Goal: Information Seeking & Learning: Learn about a topic

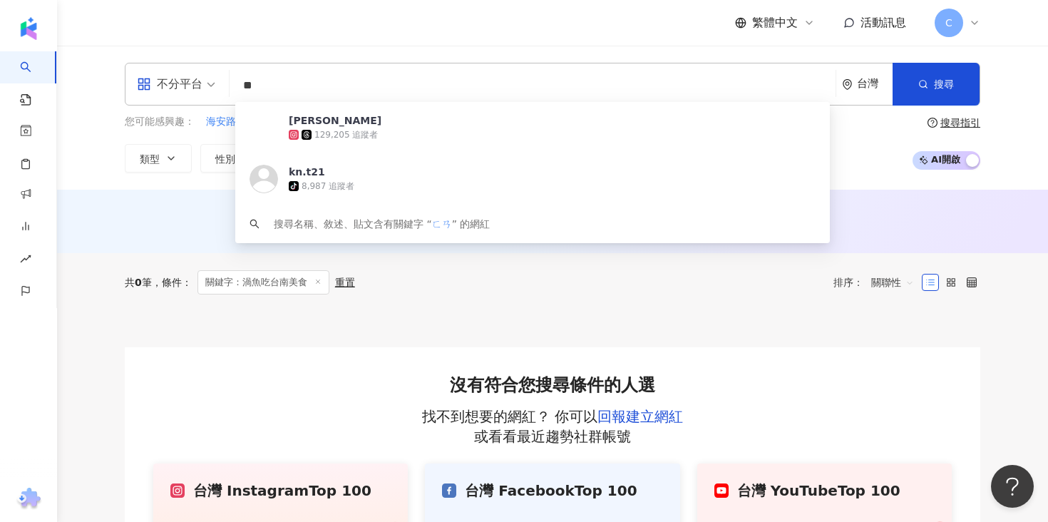
type input "*"
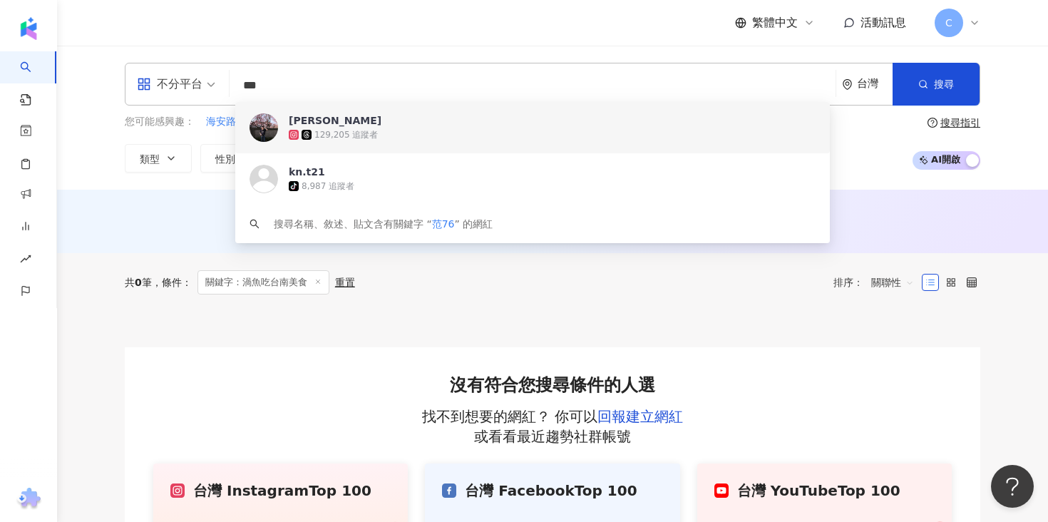
click at [284, 89] on input "***" at bounding box center [532, 85] width 595 height 27
click at [357, 90] on input "***" at bounding box center [532, 85] width 595 height 27
paste input "*******"
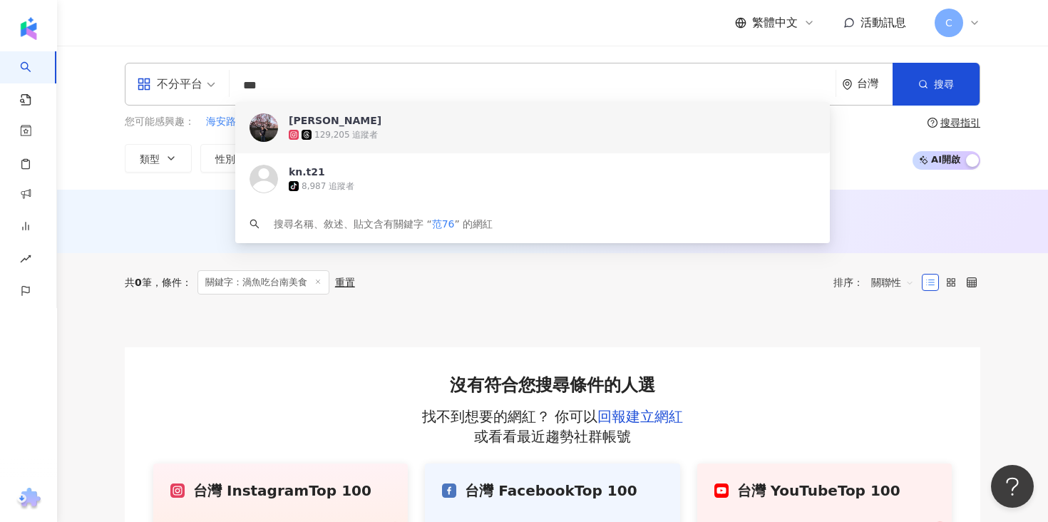
type input "**********"
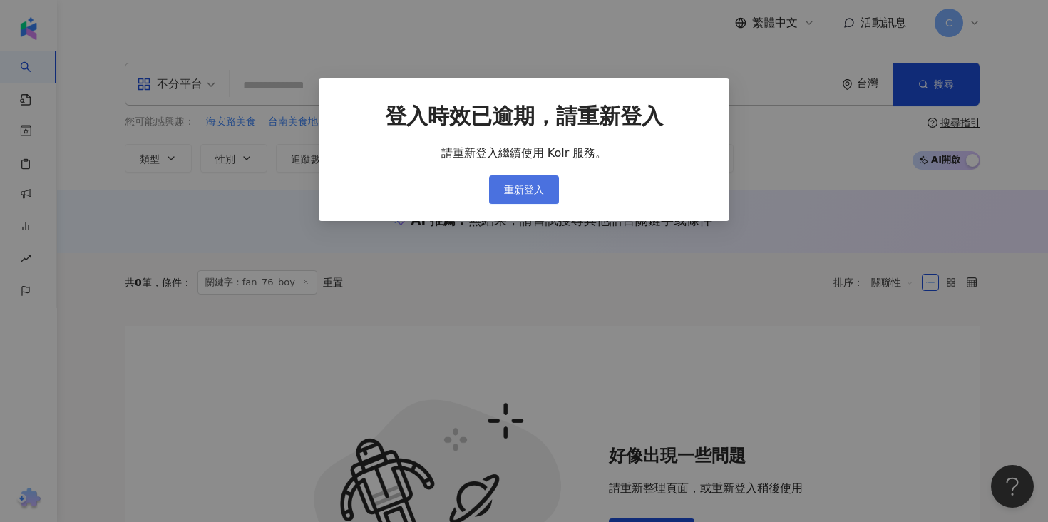
click at [537, 194] on span "重新登入" at bounding box center [524, 189] width 40 height 11
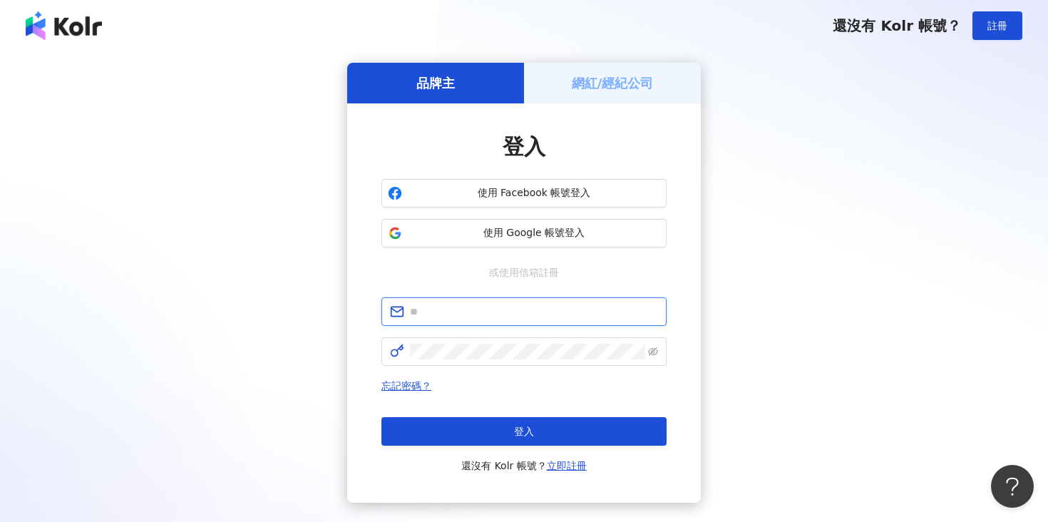
type input "**********"
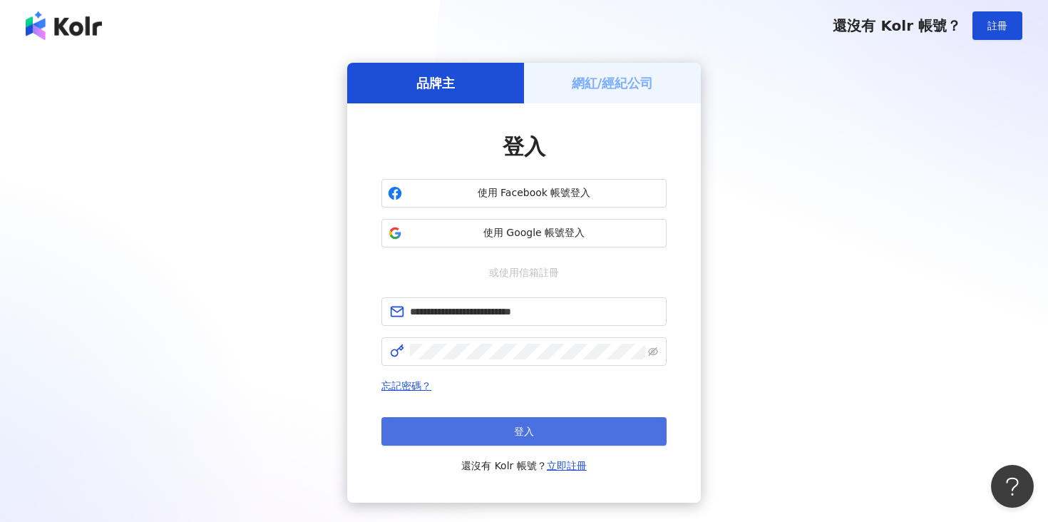
click at [554, 422] on button "登入" at bounding box center [523, 431] width 285 height 29
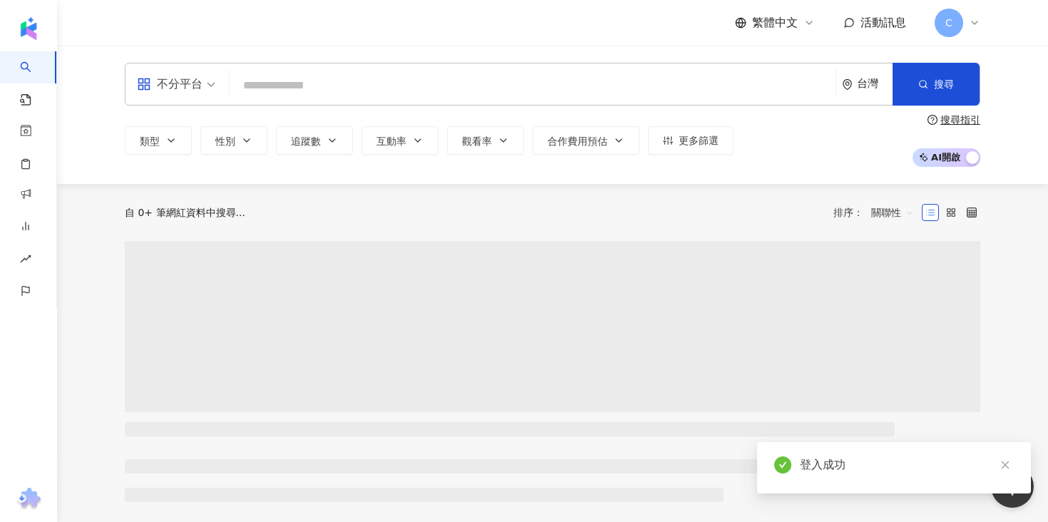
click at [489, 87] on input "search" at bounding box center [532, 85] width 595 height 27
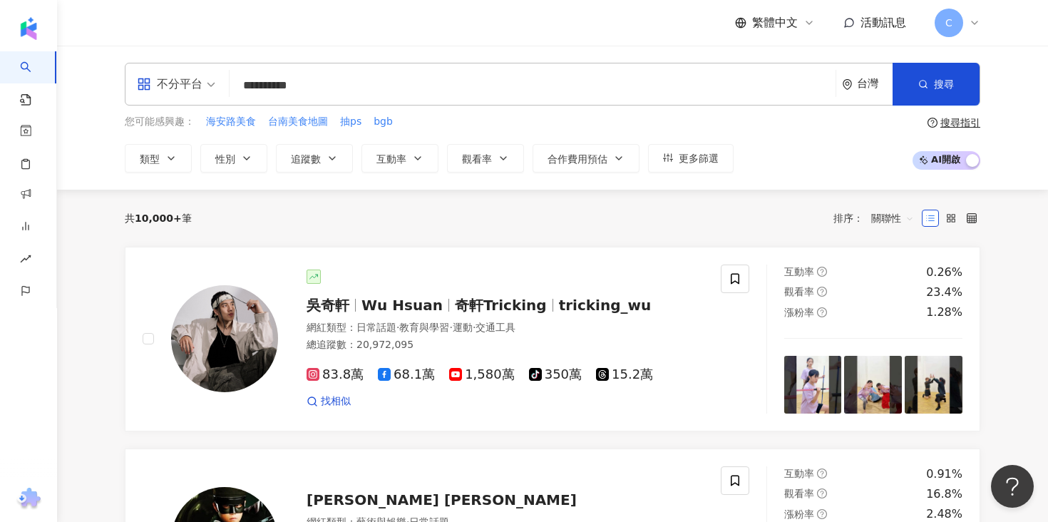
click at [470, 82] on input "**********" at bounding box center [532, 85] width 595 height 27
type input "**********"
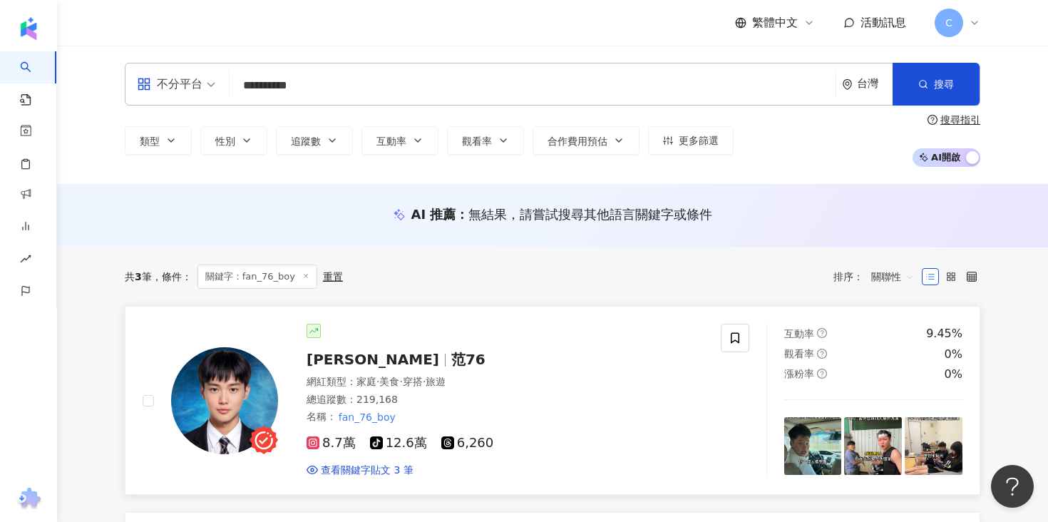
click at [451, 355] on span "范76" at bounding box center [468, 359] width 34 height 17
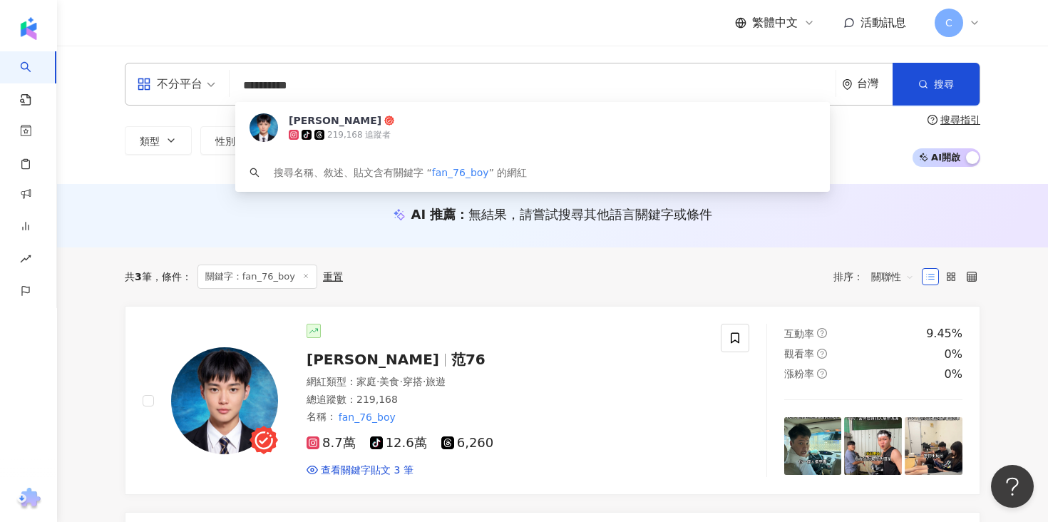
drag, startPoint x: 378, startPoint y: 80, endPoint x: 135, endPoint y: 90, distance: 242.6
click at [134, 93] on div "**********" at bounding box center [552, 84] width 855 height 43
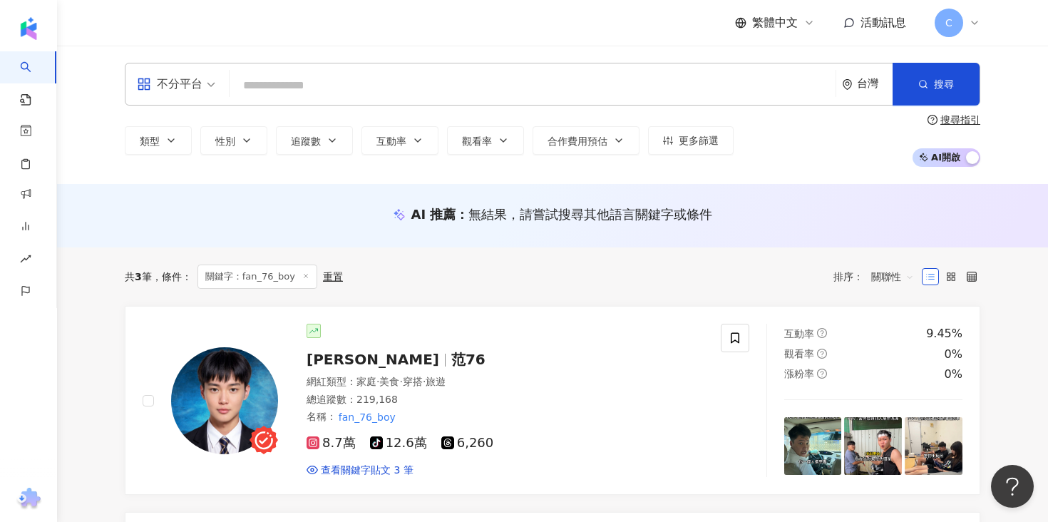
click at [200, 75] on div "不分平台" at bounding box center [170, 84] width 66 height 23
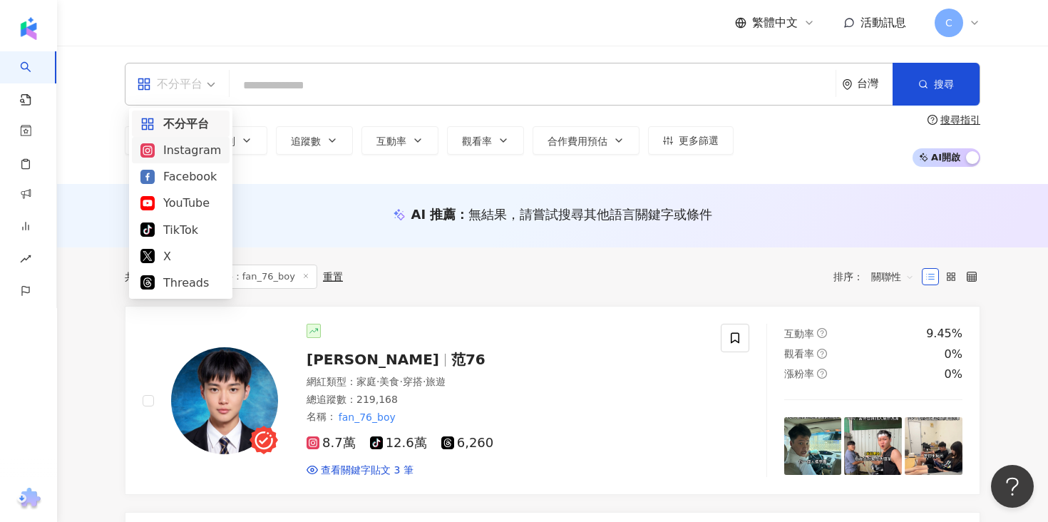
click at [194, 153] on div "Instagram" at bounding box center [180, 150] width 81 height 18
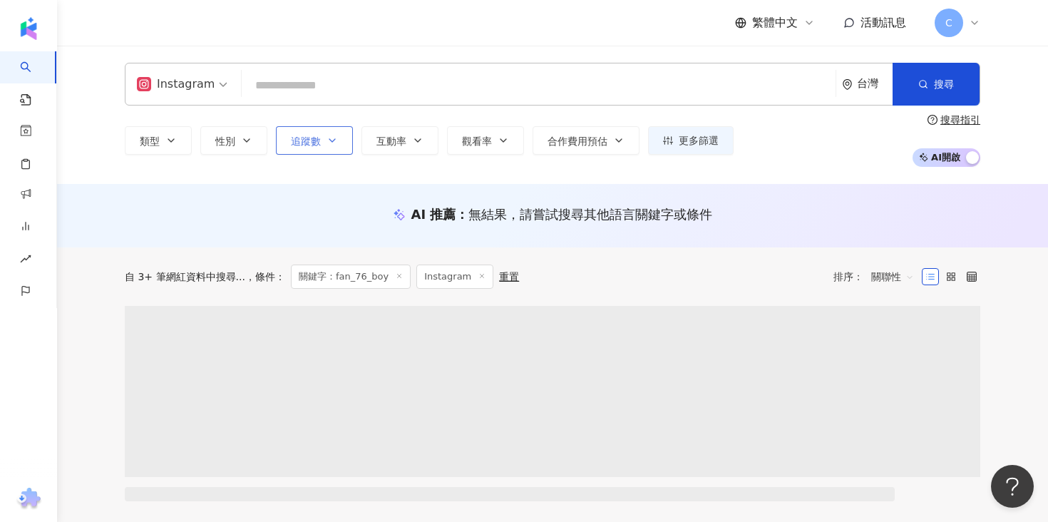
click at [322, 144] on button "追蹤數" at bounding box center [314, 140] width 77 height 29
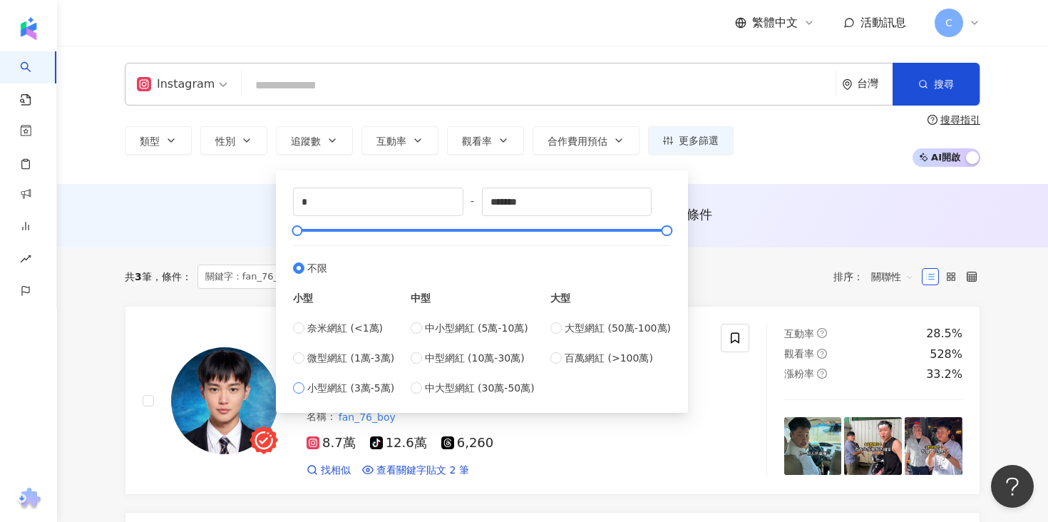
type input "*****"
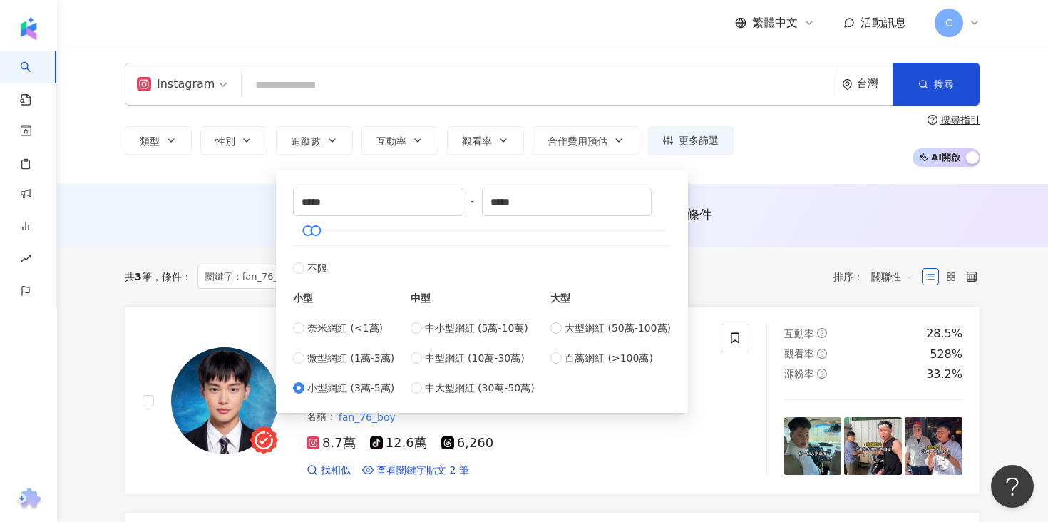
click at [801, 176] on div "Instagram 台灣 搜尋 b07b58fb-2533-44f4-ba80-64ffbe1667a8 范淇詠 tiktok-icon 219,168 追蹤…" at bounding box center [552, 115] width 991 height 138
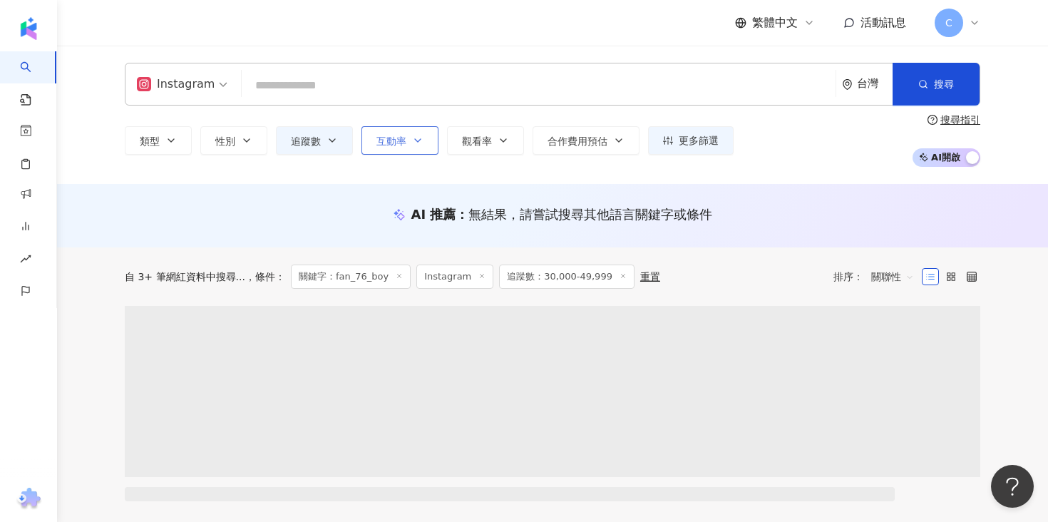
click at [410, 153] on button "互動率" at bounding box center [399, 140] width 77 height 29
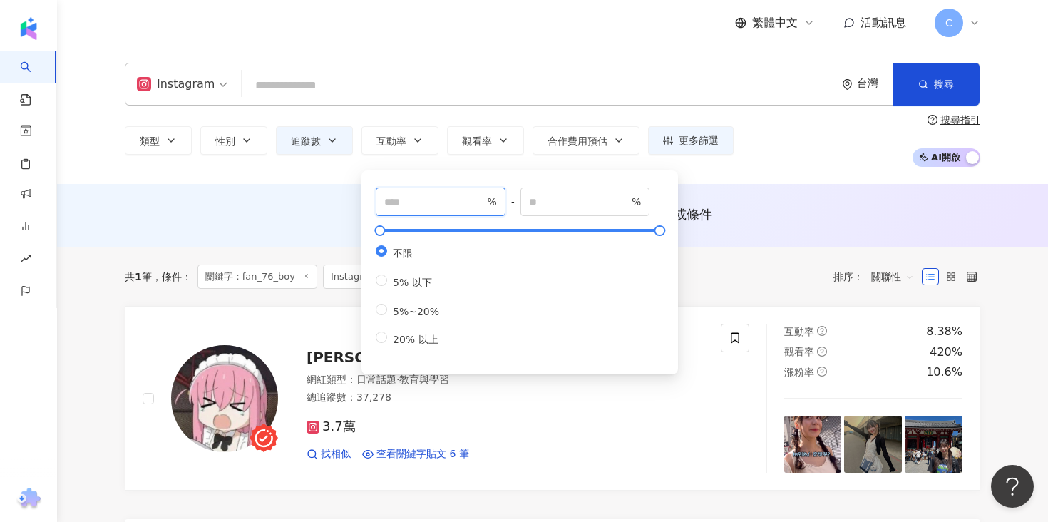
click at [455, 202] on input "number" at bounding box center [434, 202] width 100 height 16
type input "*"
click at [587, 200] on input "number" at bounding box center [579, 202] width 100 height 16
click at [465, 143] on span "觀看率" at bounding box center [477, 140] width 30 height 11
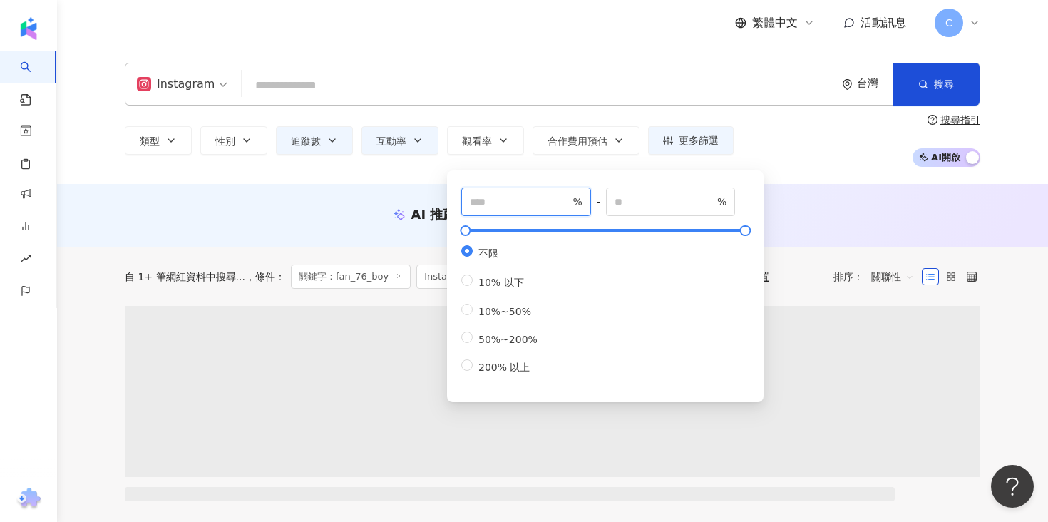
click at [505, 201] on input "number" at bounding box center [520, 202] width 100 height 16
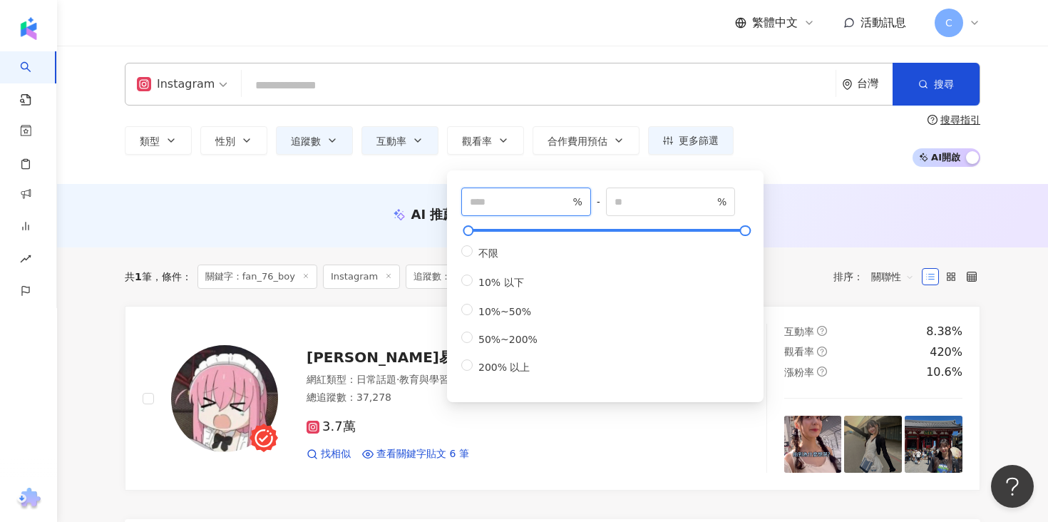
type input "***"
click at [808, 155] on div "類型 性別 追蹤數 互動率 觀看率 合作費用預估 更多篩選 ***** - ***** 不限 小型 奈米網紅 (<1萬) 微型網紅 (1萬-3萬) 小型網紅 …" at bounding box center [552, 140] width 855 height 53
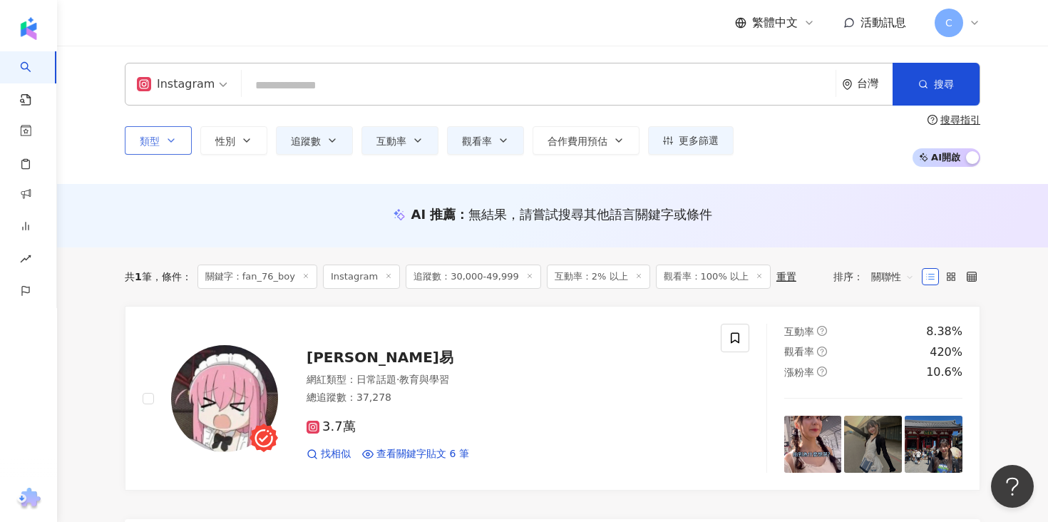
click at [140, 142] on span "類型" at bounding box center [150, 140] width 20 height 11
click at [808, 163] on div "類型 搜尋或選擇您想要的類型： 搜尋 藝術與娛樂 美妝時尚 氣候和環境 日常話題 教育與學習 家庭 財經 美食 命理占卜 遊戲 法政社會 生活風格 影視娛樂 …" at bounding box center [552, 140] width 855 height 53
click at [160, 141] on button "類型" at bounding box center [158, 140] width 67 height 29
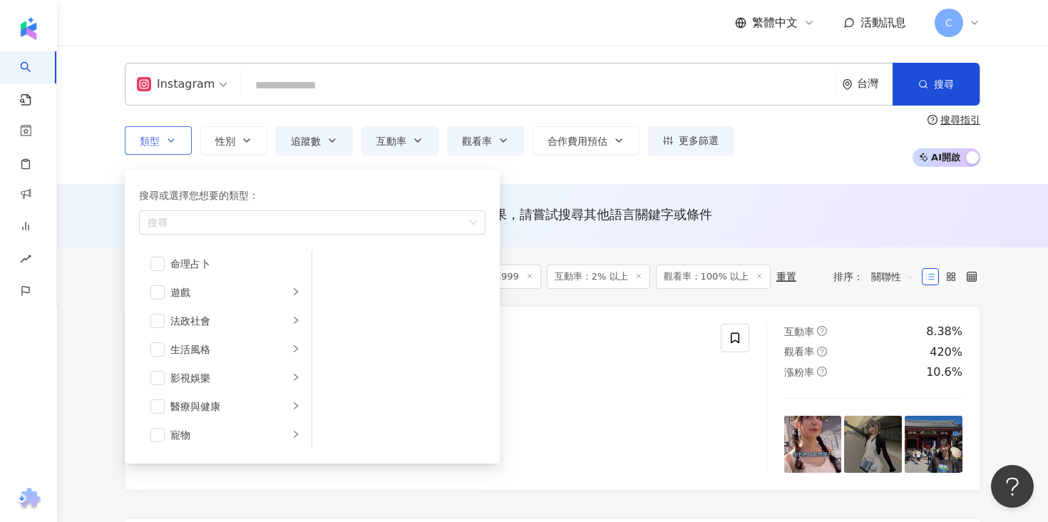
scroll to position [239, 0]
click at [159, 341] on span "button" at bounding box center [157, 342] width 14 height 14
click at [796, 166] on div "類型 搜尋或選擇您想要的類型： 搜尋 藝術與娛樂 美妝時尚 氣候和環境 日常話題 教育與學習 家庭 財經 美食 命理占卜 遊戲 法政社會 生活風格 影視娛樂 …" at bounding box center [552, 140] width 855 height 53
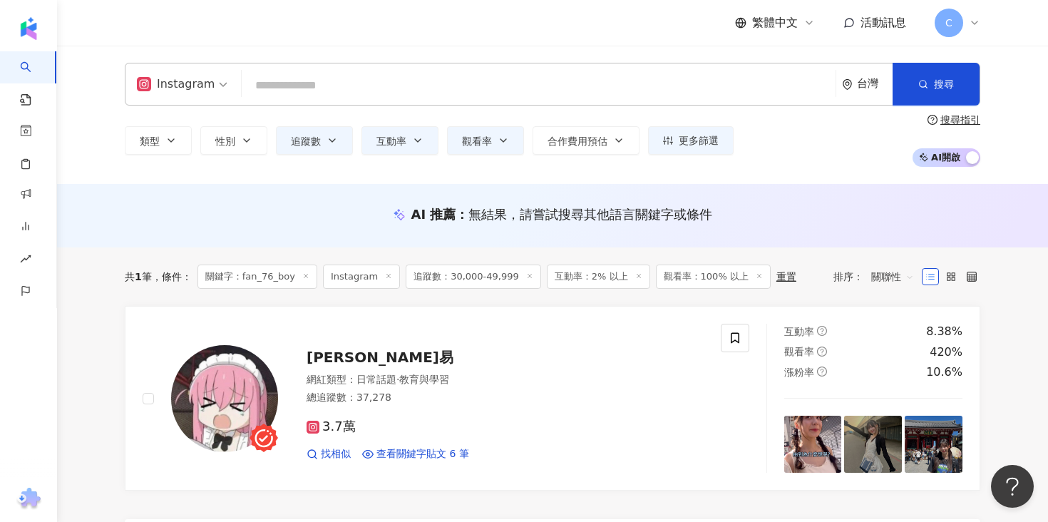
click at [307, 276] on icon at bounding box center [305, 275] width 7 height 7
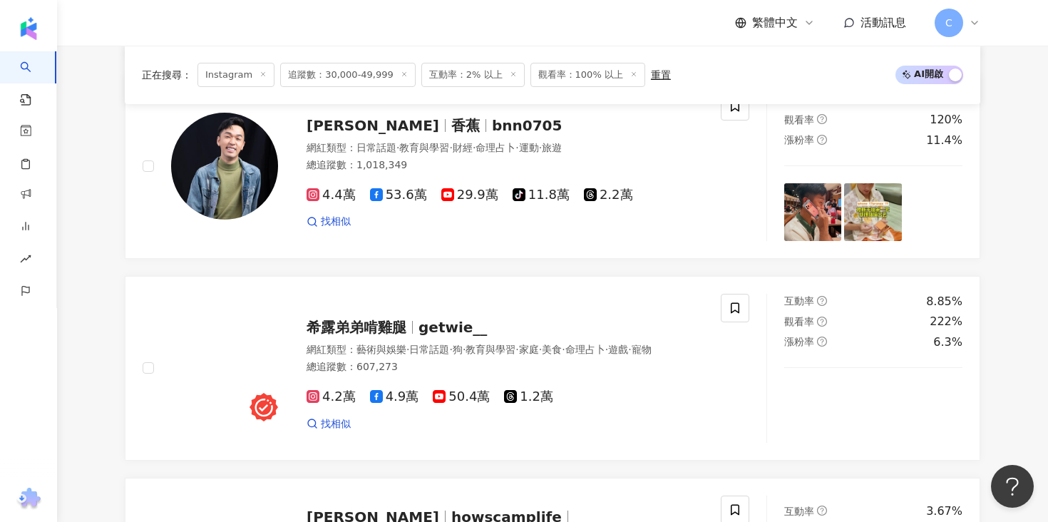
scroll to position [1934, 0]
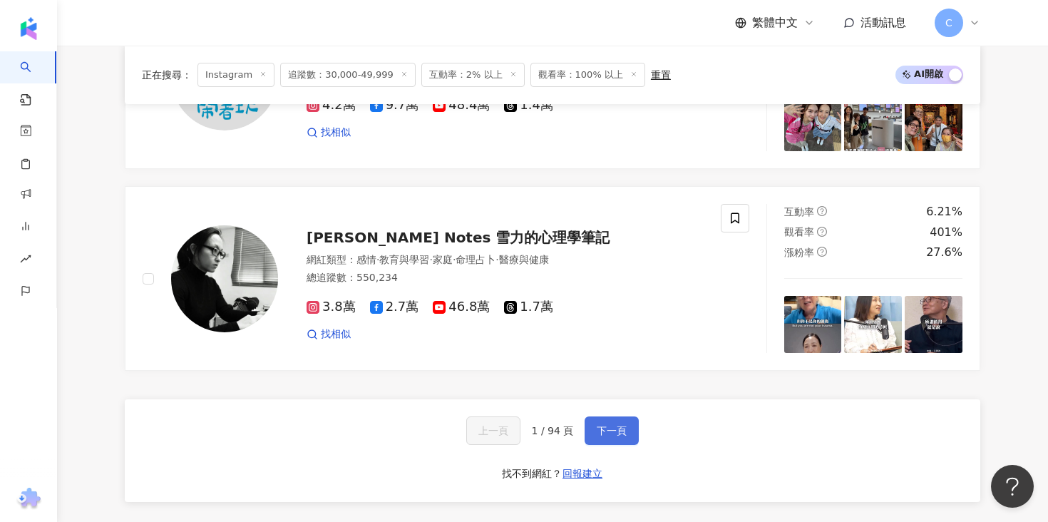
click at [631, 416] on button "下一頁" at bounding box center [612, 430] width 54 height 29
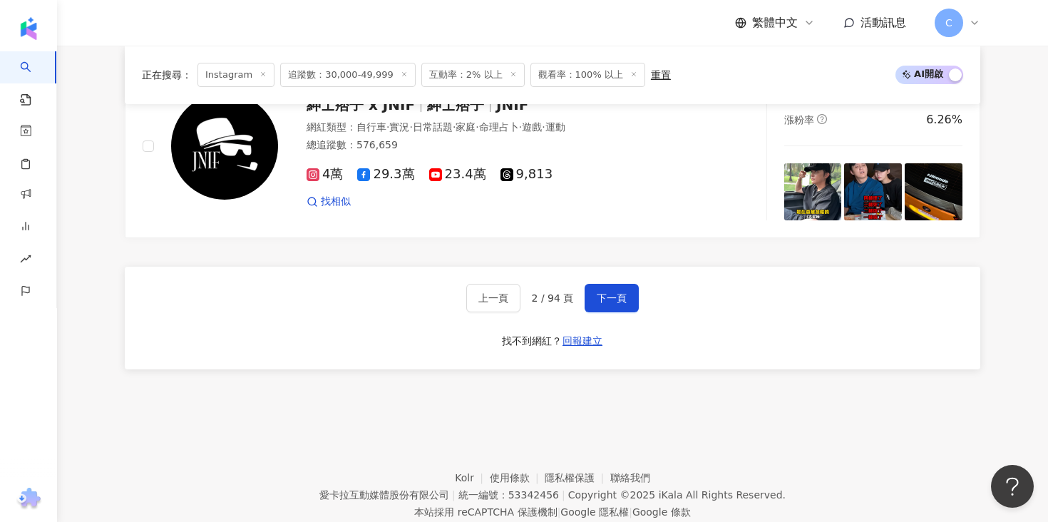
scroll to position [2845, 0]
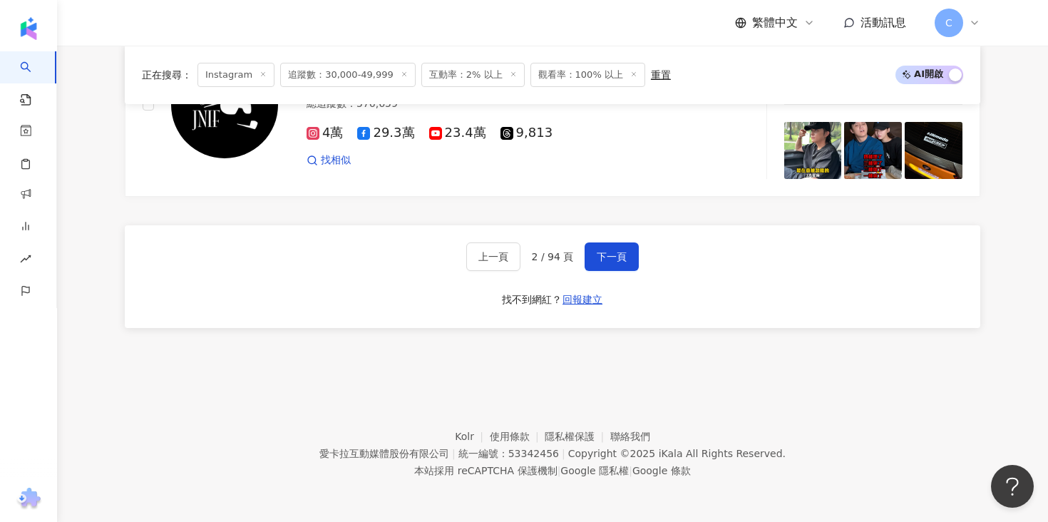
click at [603, 237] on div "上一頁 2 / 94 頁 下一頁 找不到網紅？ 回報建立" at bounding box center [552, 276] width 855 height 103
click at [611, 257] on span "下一頁" at bounding box center [612, 256] width 30 height 11
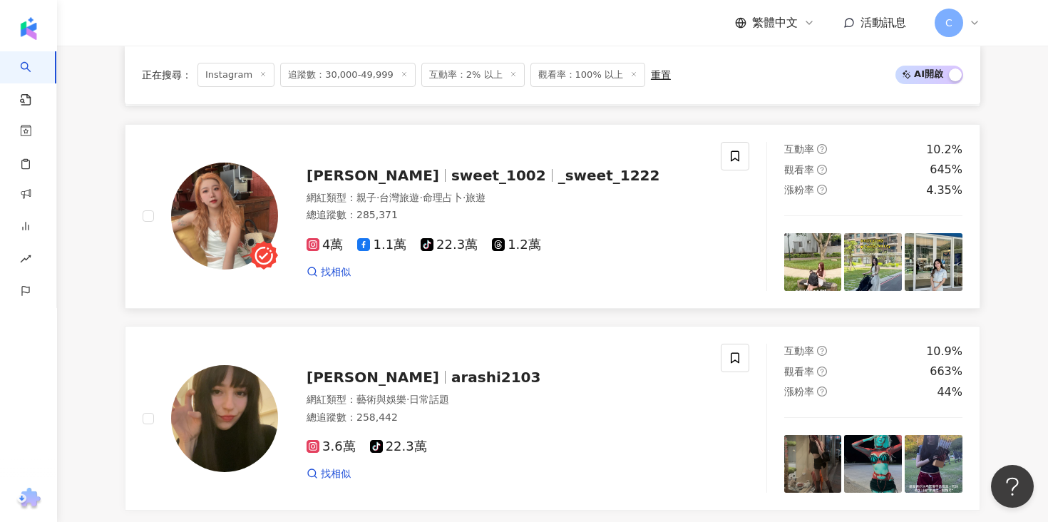
scroll to position [2804, 0]
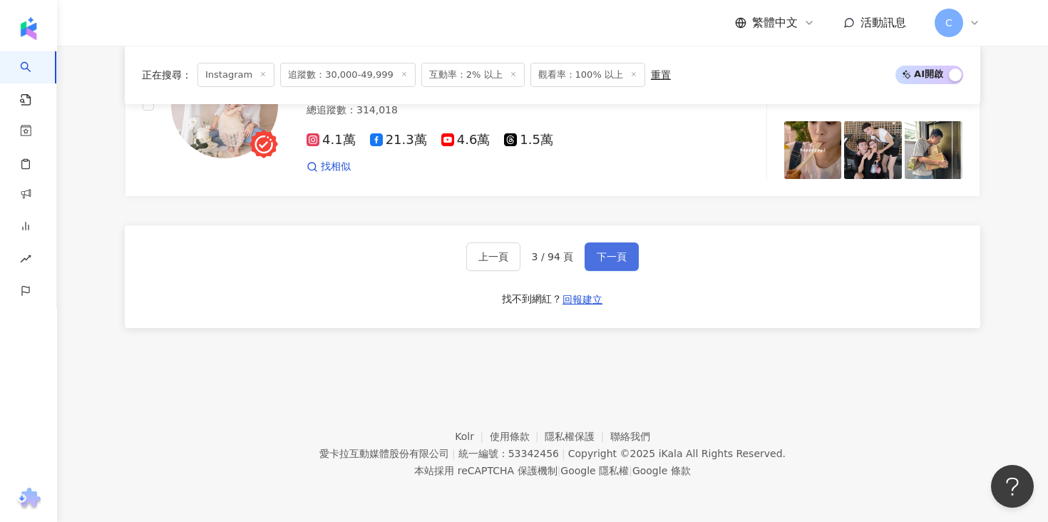
click at [616, 251] on span "下一頁" at bounding box center [612, 256] width 30 height 11
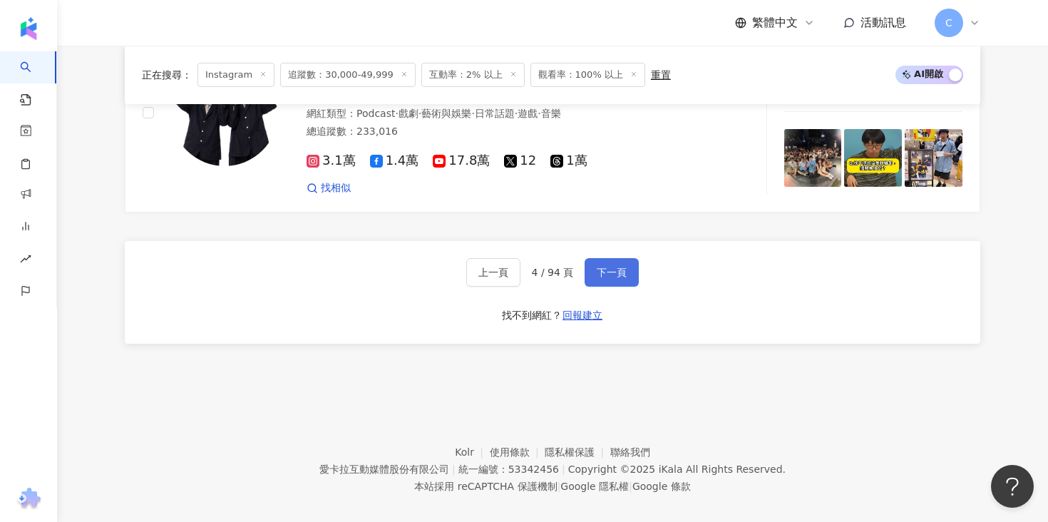
click at [608, 267] on button "下一頁" at bounding box center [612, 272] width 54 height 29
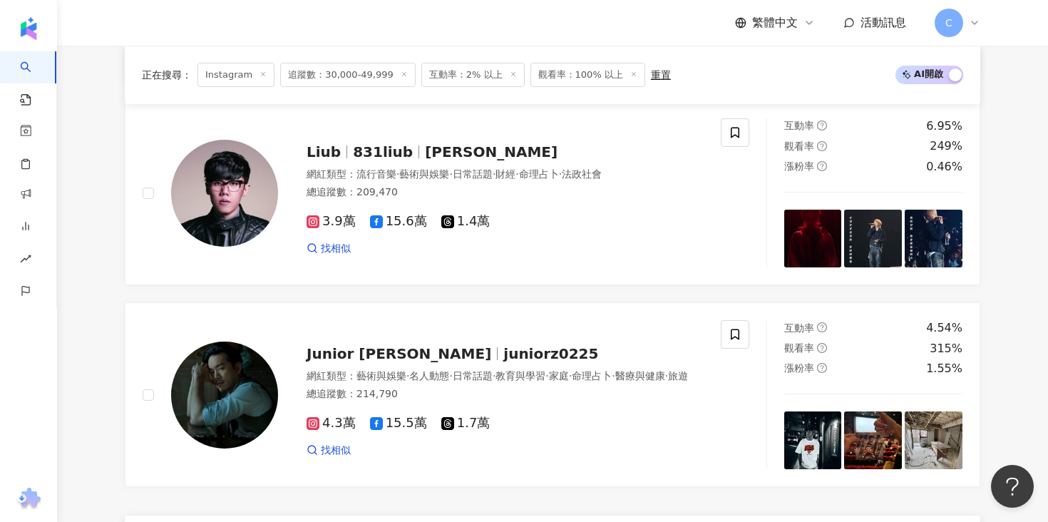
scroll to position [2814, 0]
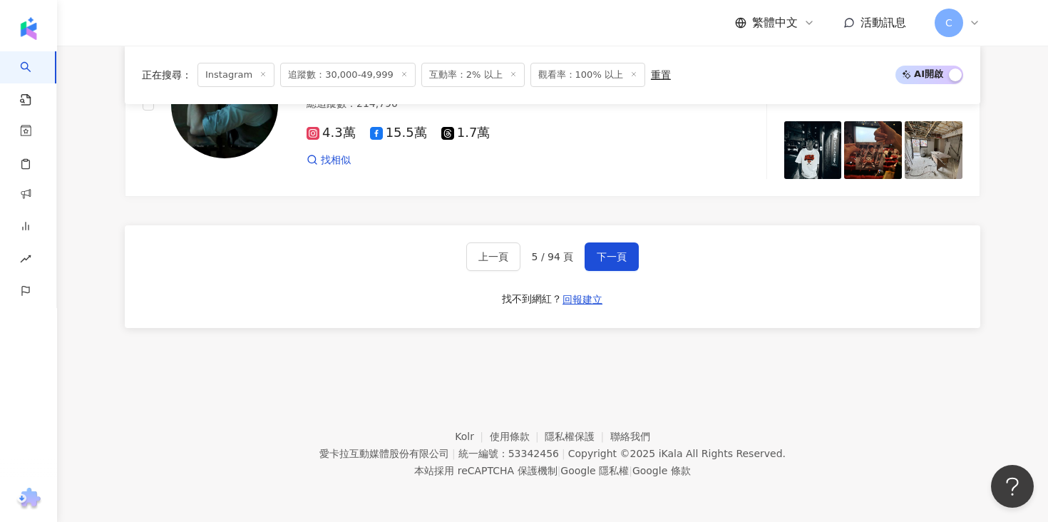
click at [608, 251] on span "下一頁" at bounding box center [612, 256] width 30 height 11
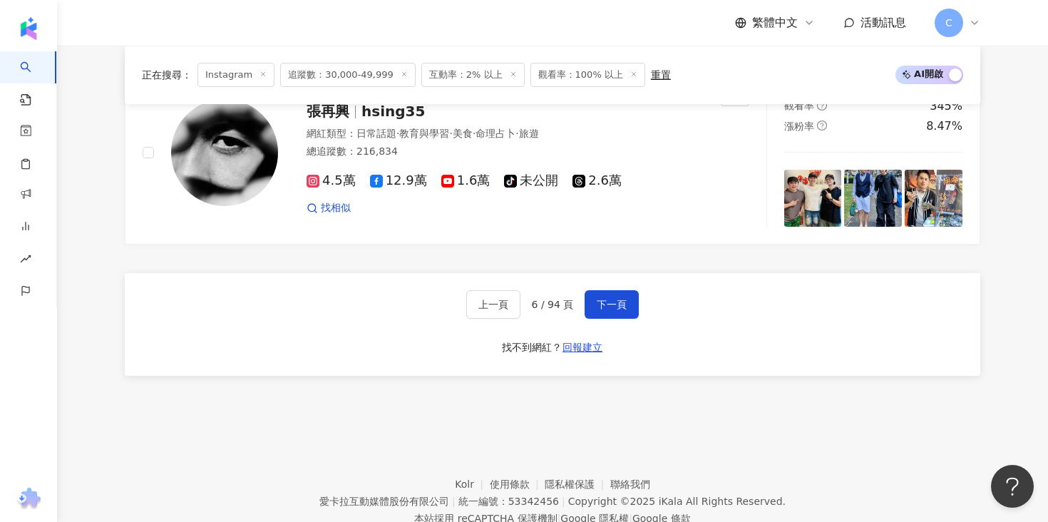
scroll to position [2804, 0]
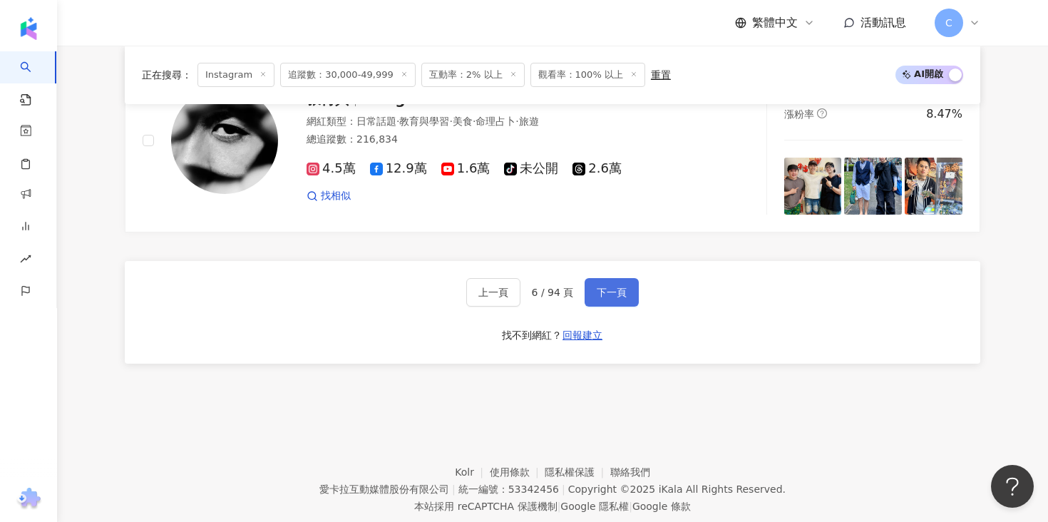
click at [621, 278] on button "下一頁" at bounding box center [612, 292] width 54 height 29
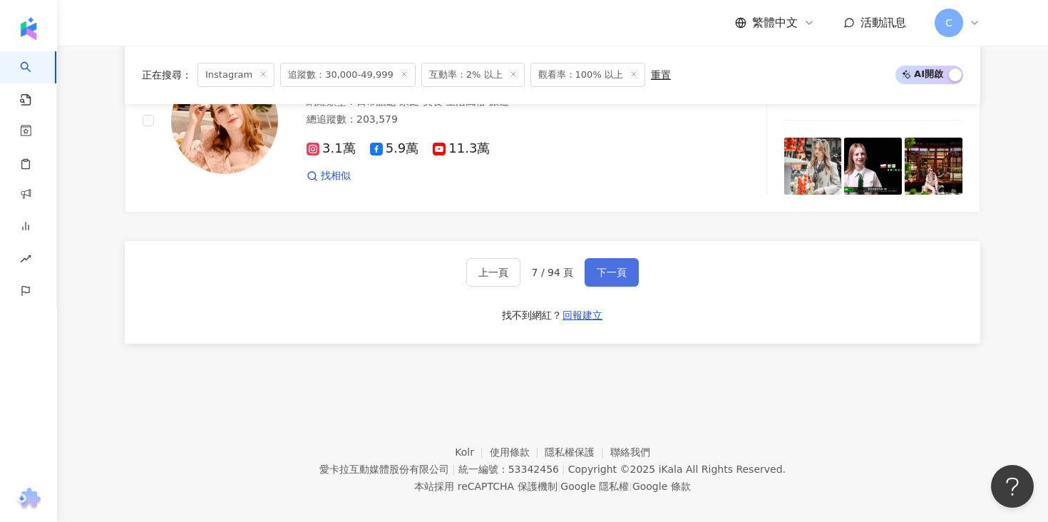
click at [615, 258] on button "下一頁" at bounding box center [612, 272] width 54 height 29
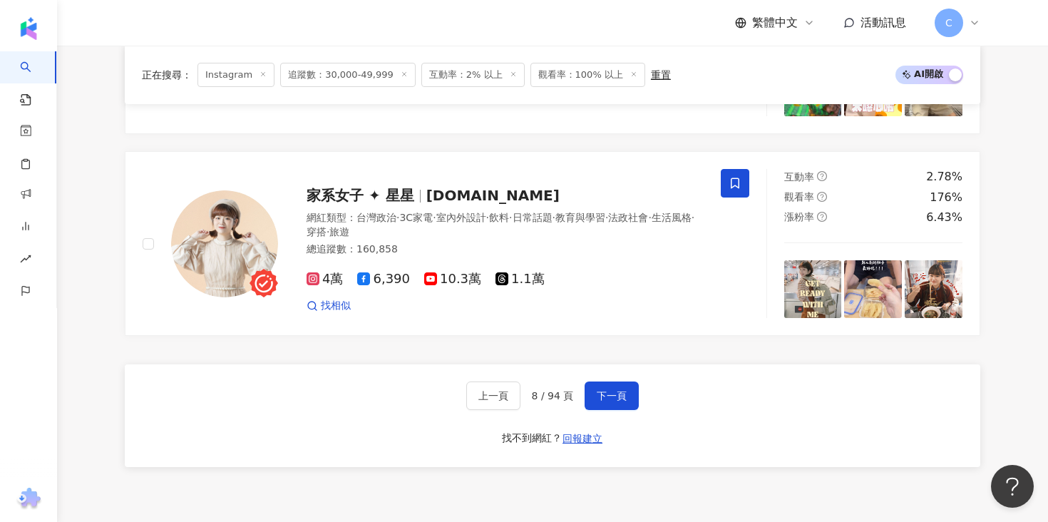
scroll to position [2687, 0]
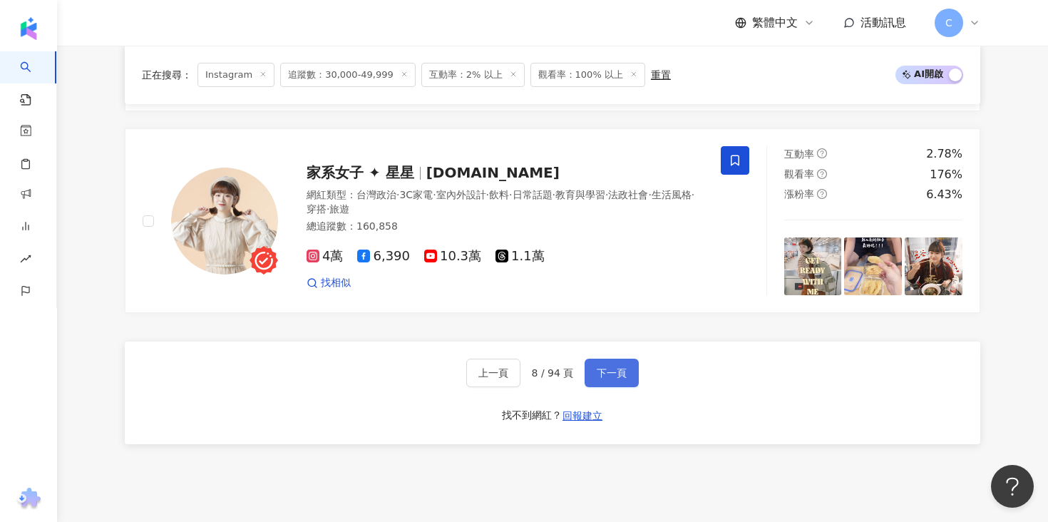
click at [614, 370] on span "下一頁" at bounding box center [612, 372] width 30 height 11
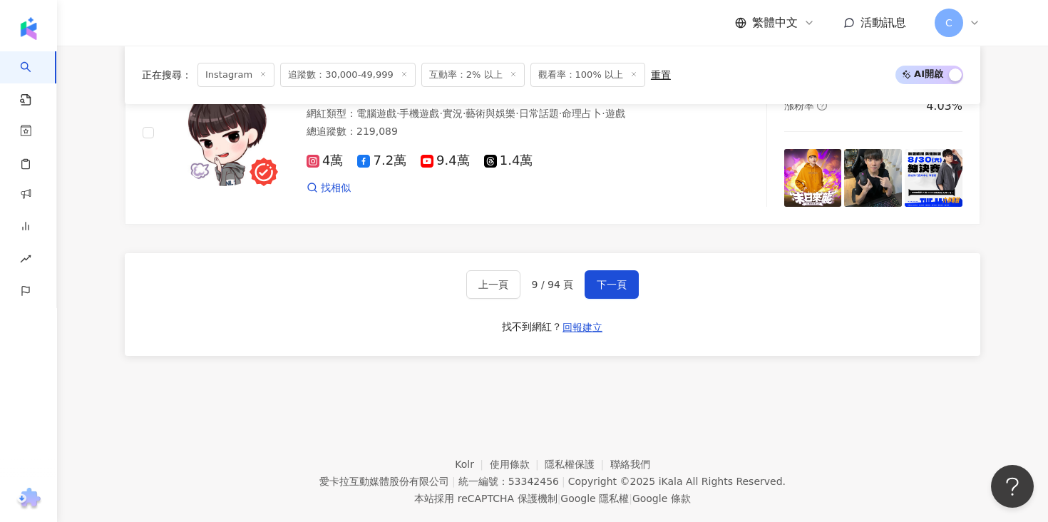
scroll to position [2804, 0]
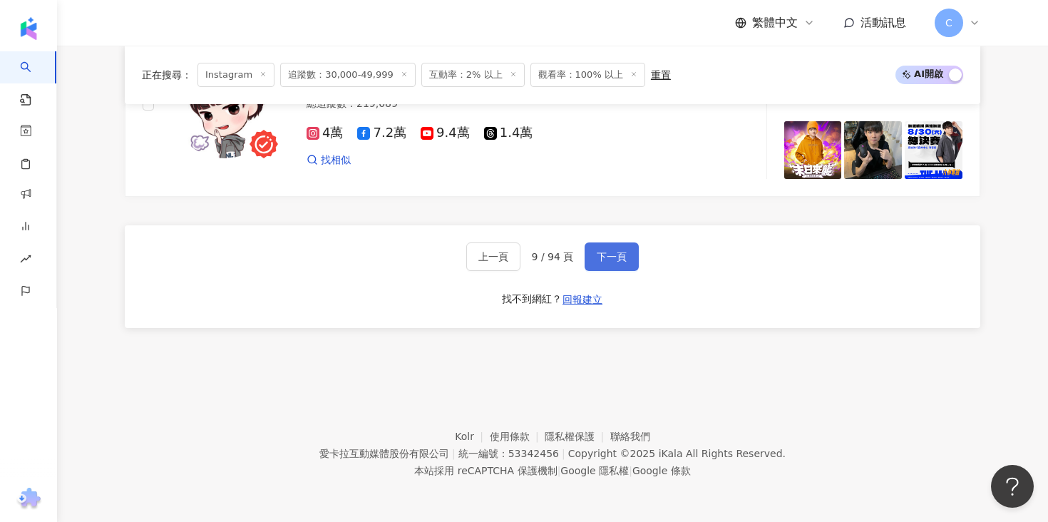
click at [622, 264] on button "下一頁" at bounding box center [612, 256] width 54 height 29
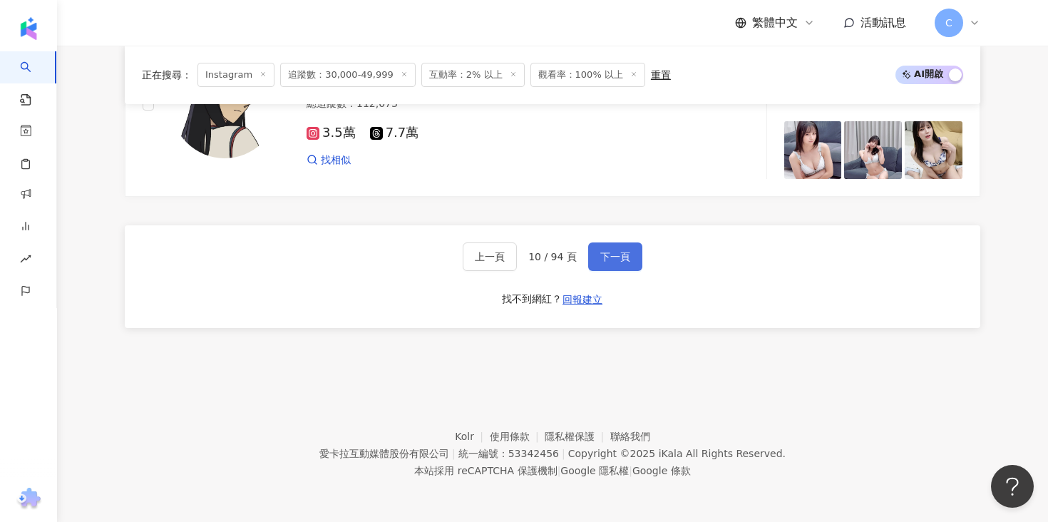
click at [634, 252] on button "下一頁" at bounding box center [615, 256] width 54 height 29
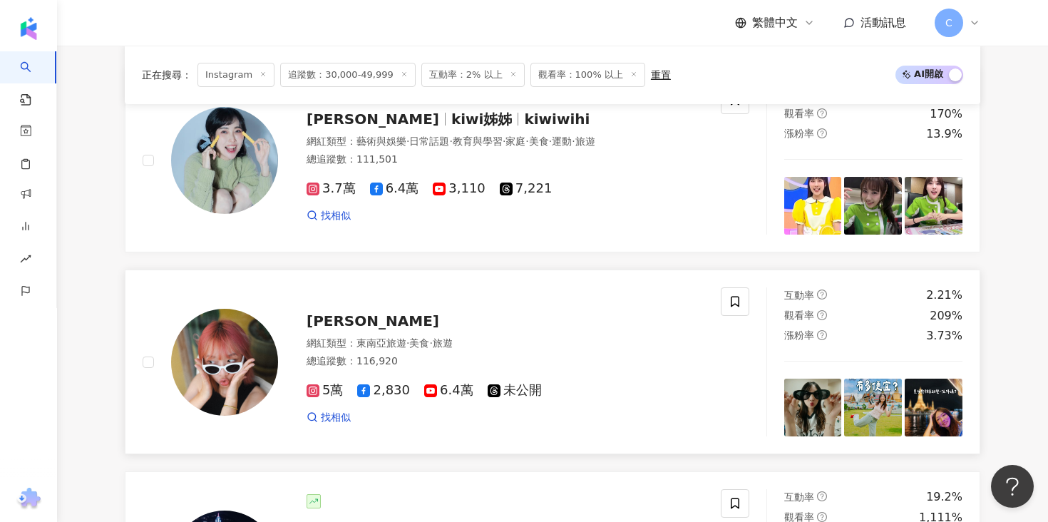
scroll to position [1950, 0]
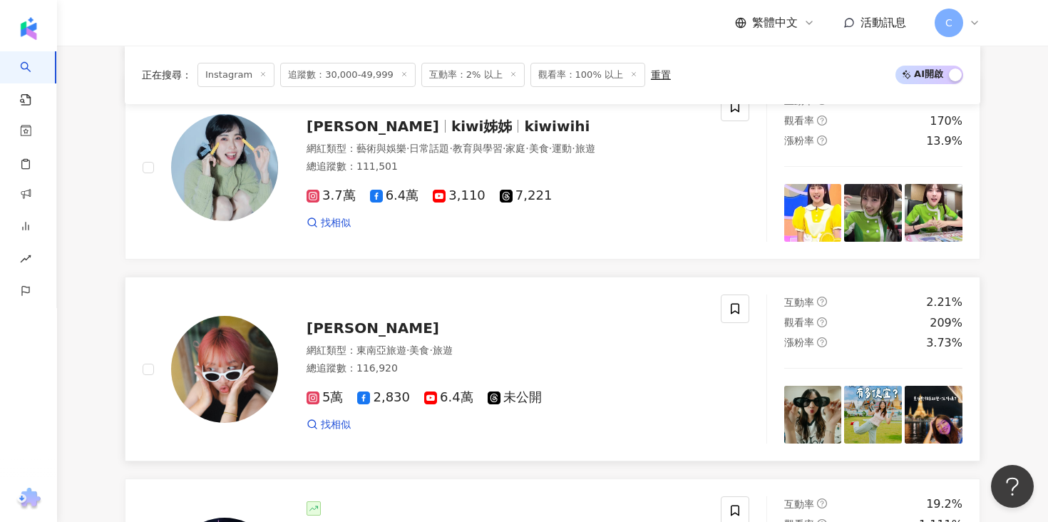
click at [352, 331] on span "Amber Lee" at bounding box center [373, 327] width 133 height 17
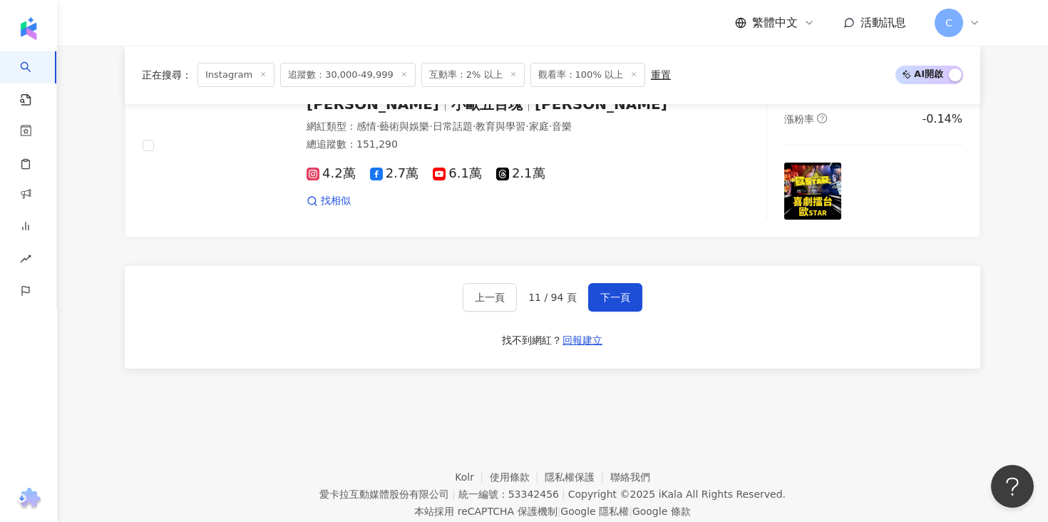
scroll to position [2819, 0]
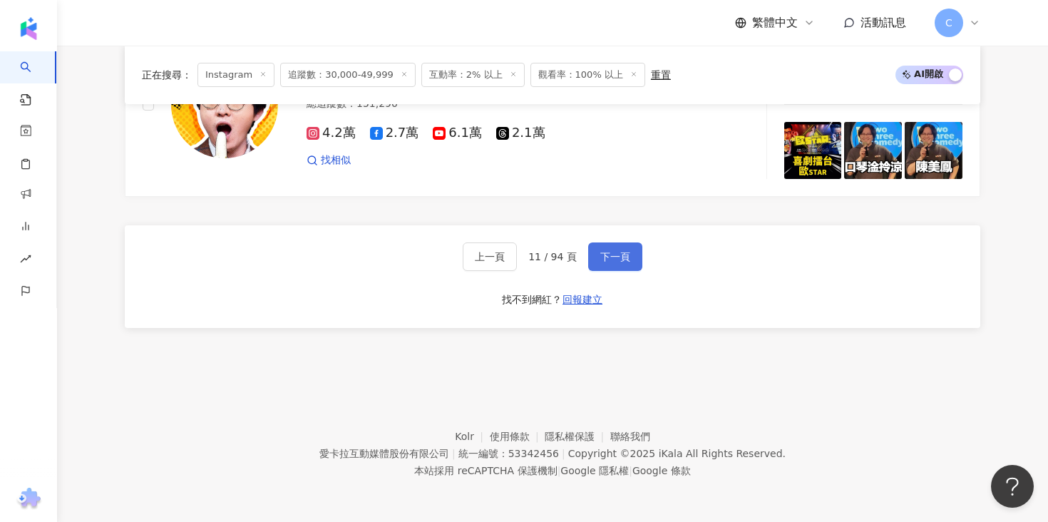
click at [637, 243] on button "下一頁" at bounding box center [615, 256] width 54 height 29
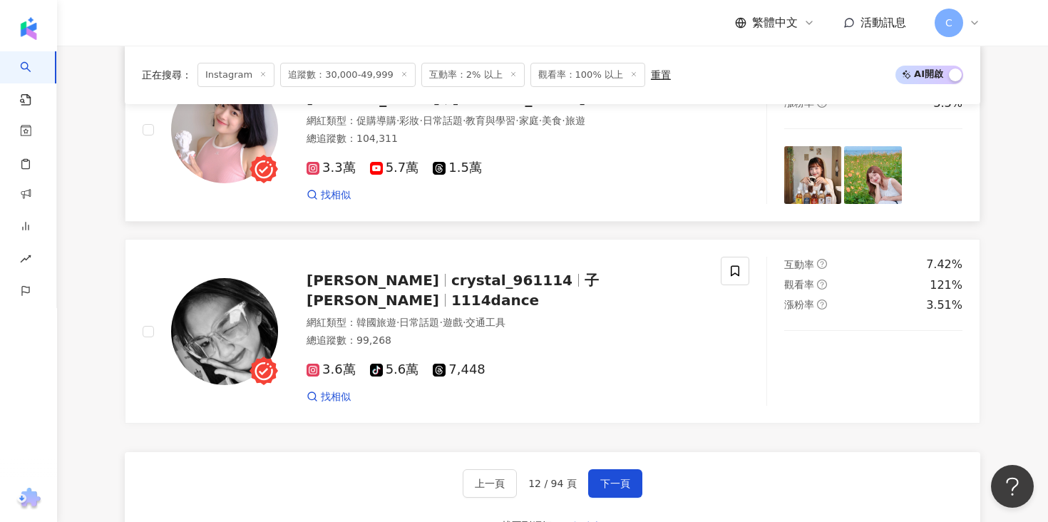
scroll to position [2804, 0]
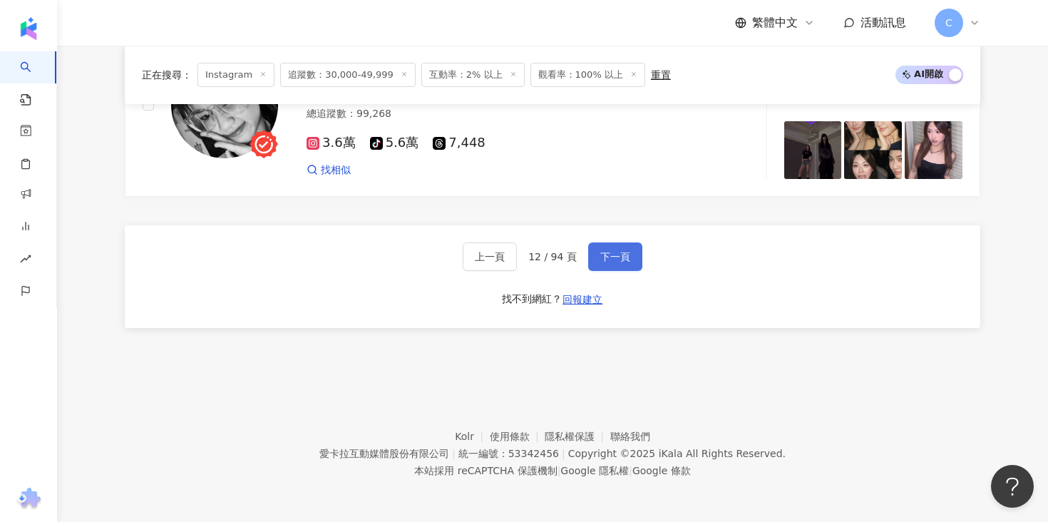
click at [624, 256] on span "下一頁" at bounding box center [615, 256] width 30 height 11
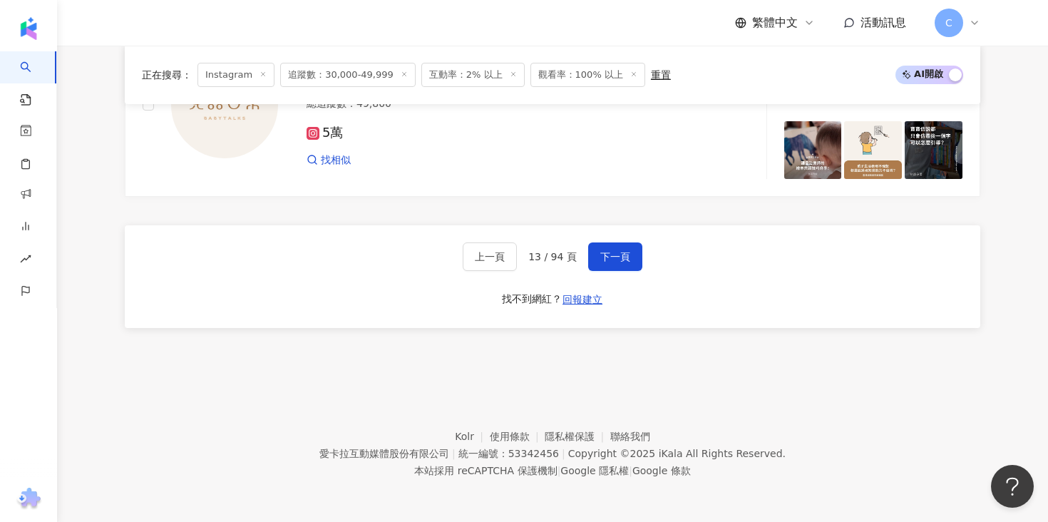
click at [623, 235] on div "上一頁 13 / 94 頁 下一頁 找不到網紅？ 回報建立" at bounding box center [552, 276] width 855 height 103
click at [623, 247] on button "下一頁" at bounding box center [615, 256] width 54 height 29
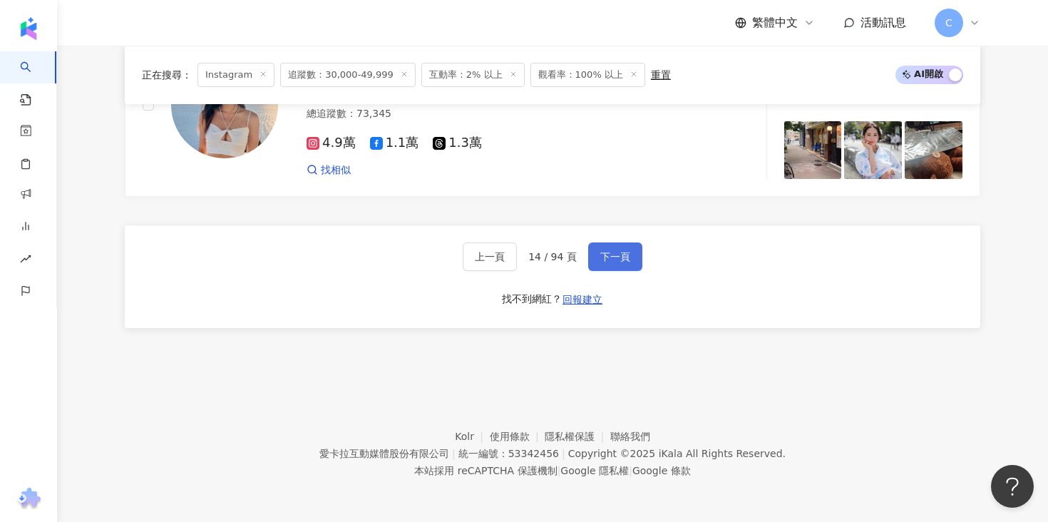
click at [597, 268] on button "下一頁" at bounding box center [615, 256] width 54 height 29
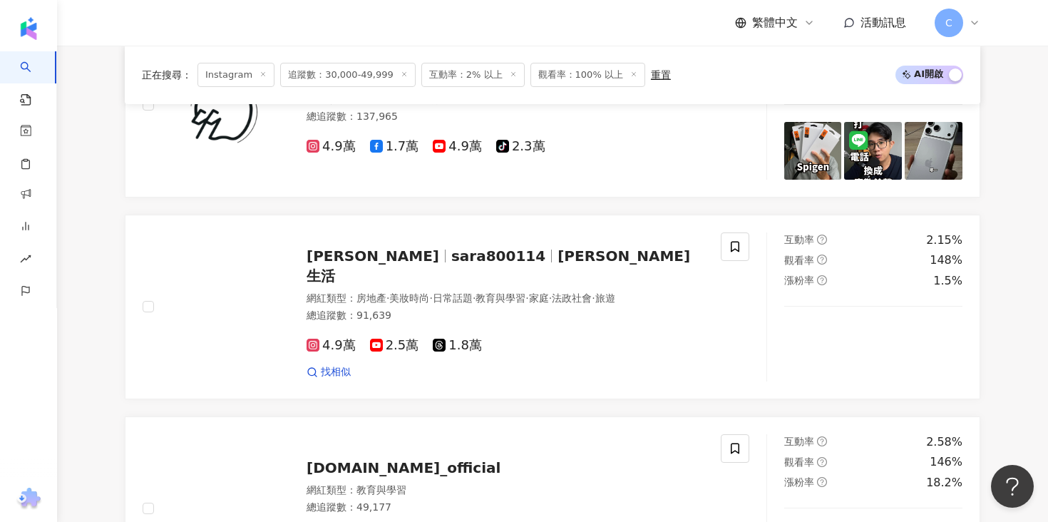
scroll to position [1730, 0]
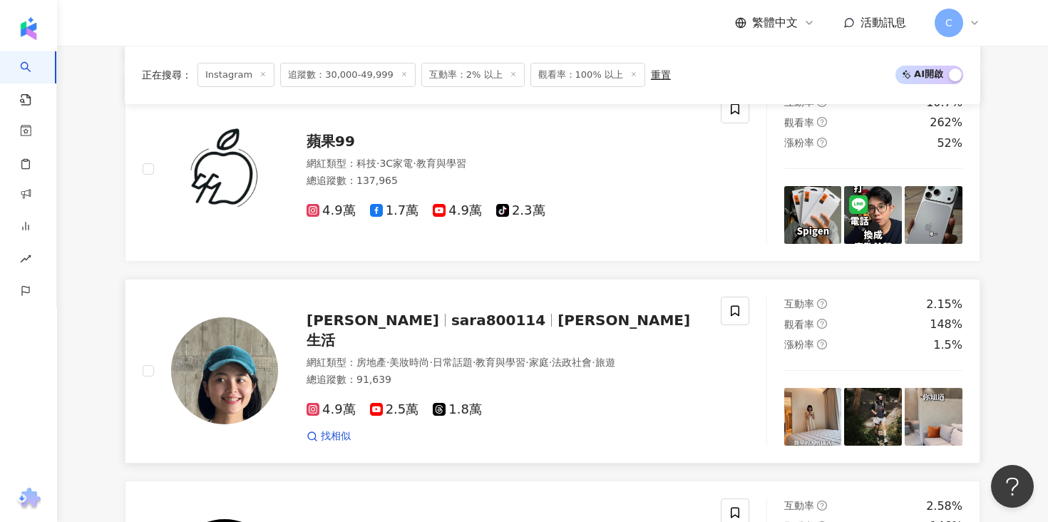
click at [397, 344] on div "Sara Lee sara800114 SaraLee沙拉生活 網紅類型 ： 房地產 · 美妝時尚 · 日常話題 · 教育與學習 · 家庭 · 法政社會 · …" at bounding box center [491, 371] width 426 height 145
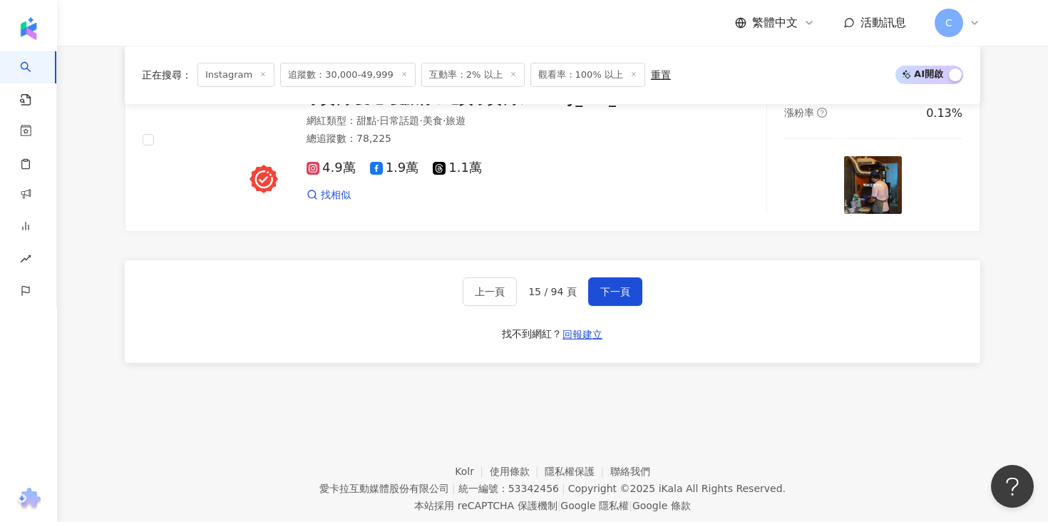
scroll to position [2804, 0]
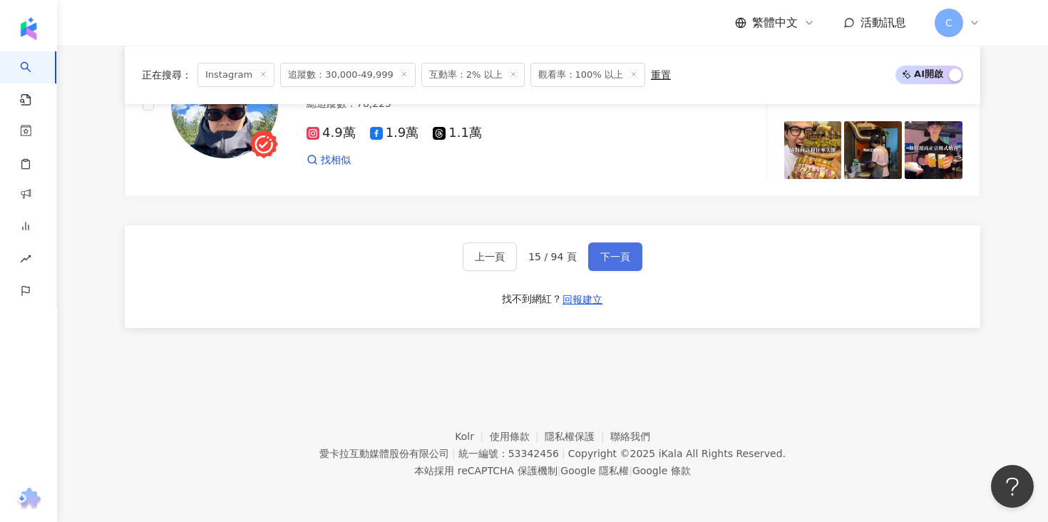
click at [610, 259] on span "下一頁" at bounding box center [615, 256] width 30 height 11
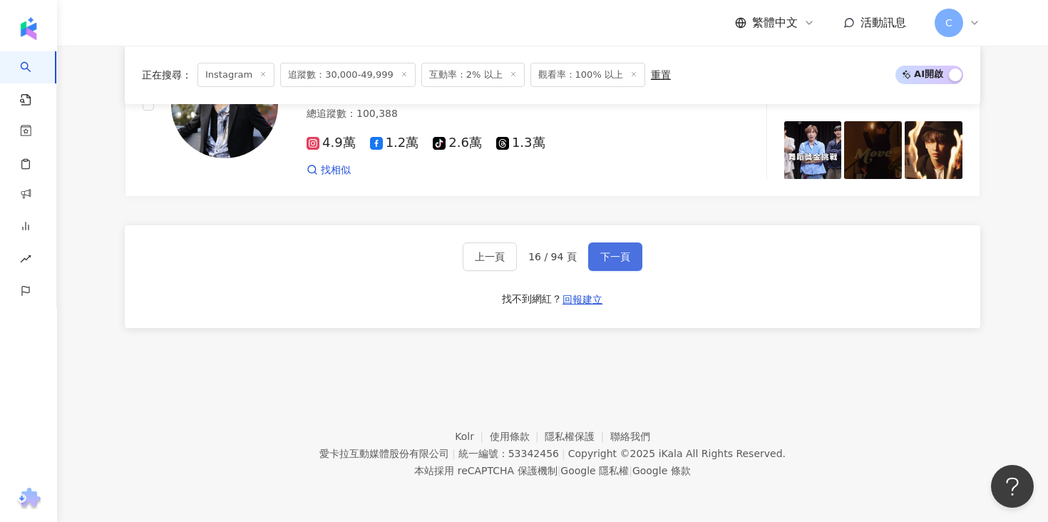
click at [614, 263] on button "下一頁" at bounding box center [615, 256] width 54 height 29
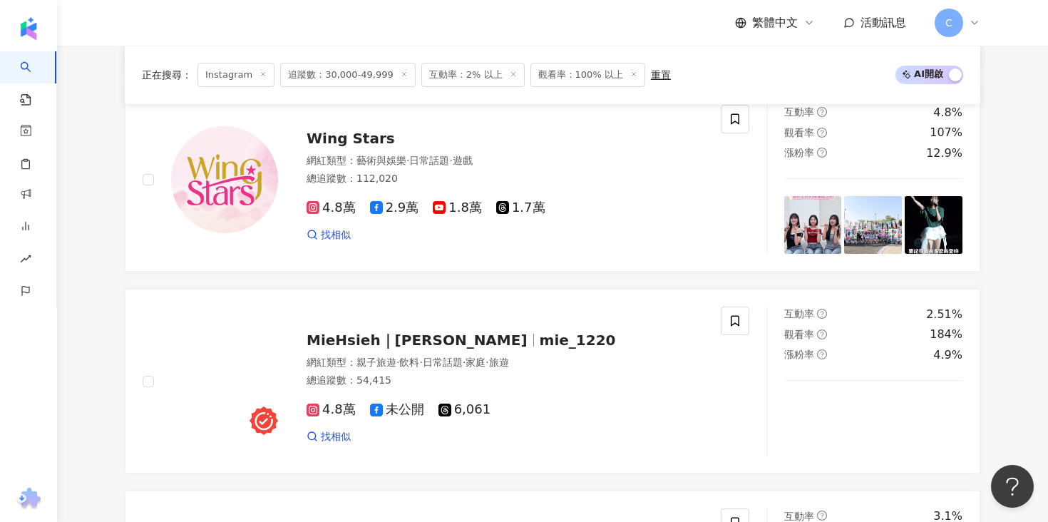
scroll to position [2588, 0]
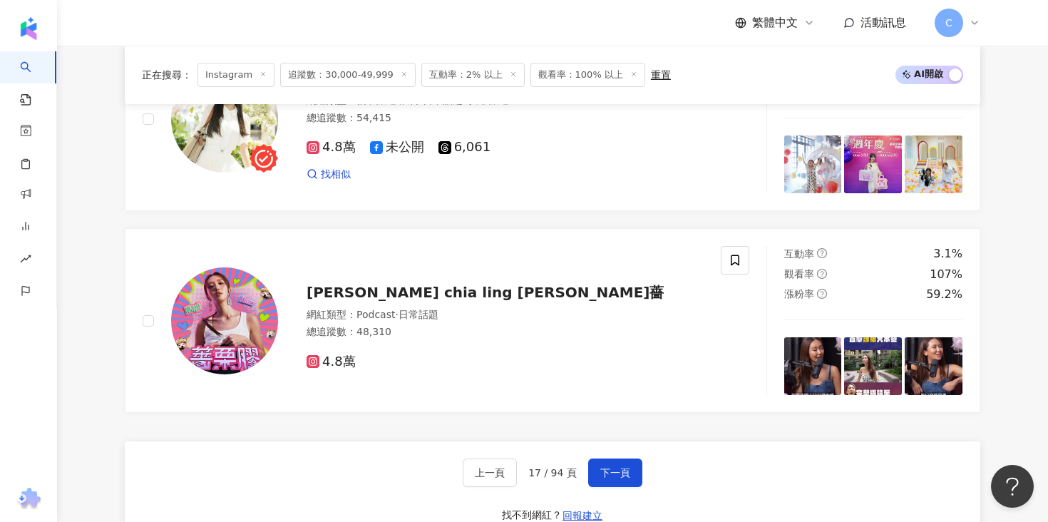
click at [629, 488] on div "上一頁 17 / 94 頁 下一頁 找不到網紅？ 回報建立" at bounding box center [552, 492] width 855 height 103
click at [621, 472] on span "下一頁" at bounding box center [615, 472] width 30 height 11
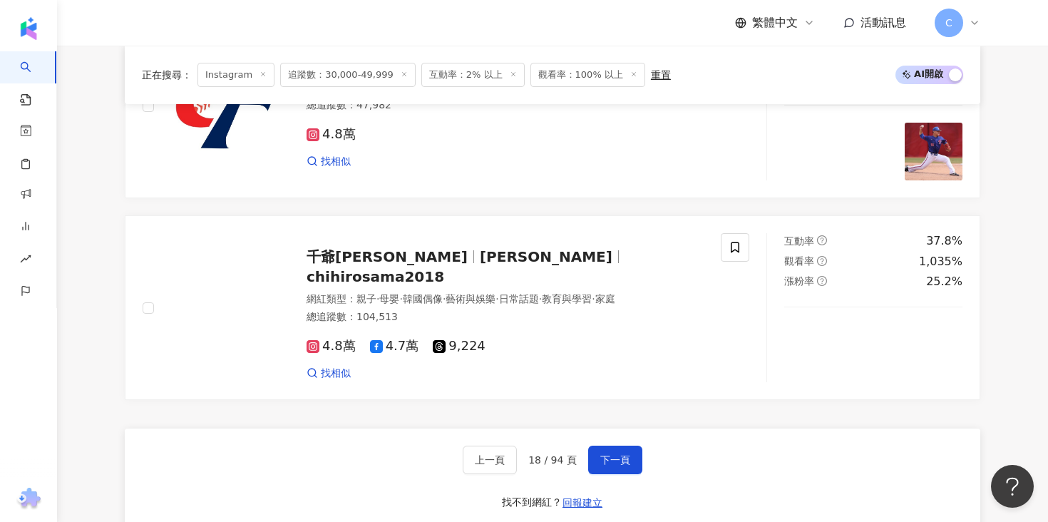
scroll to position [2609, 0]
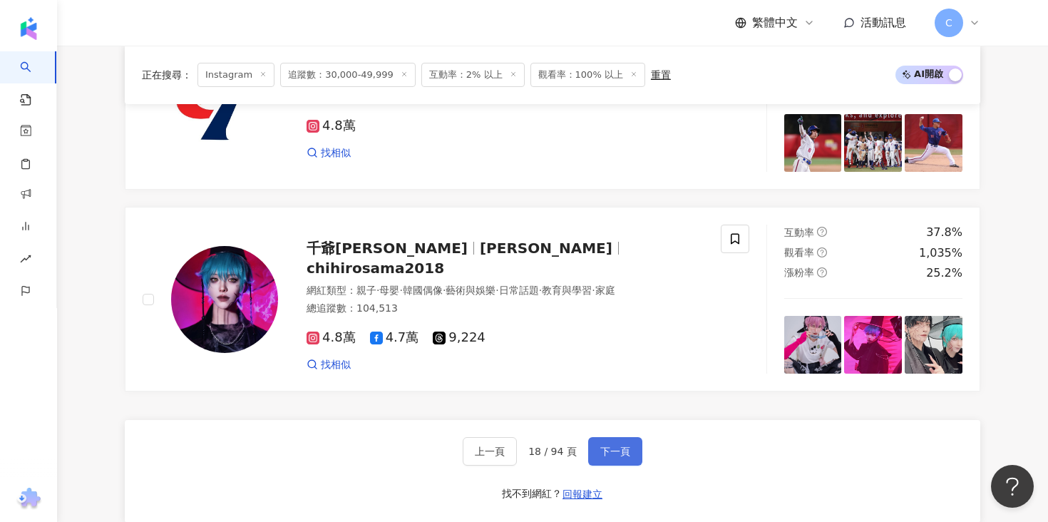
click at [625, 440] on button "下一頁" at bounding box center [615, 451] width 54 height 29
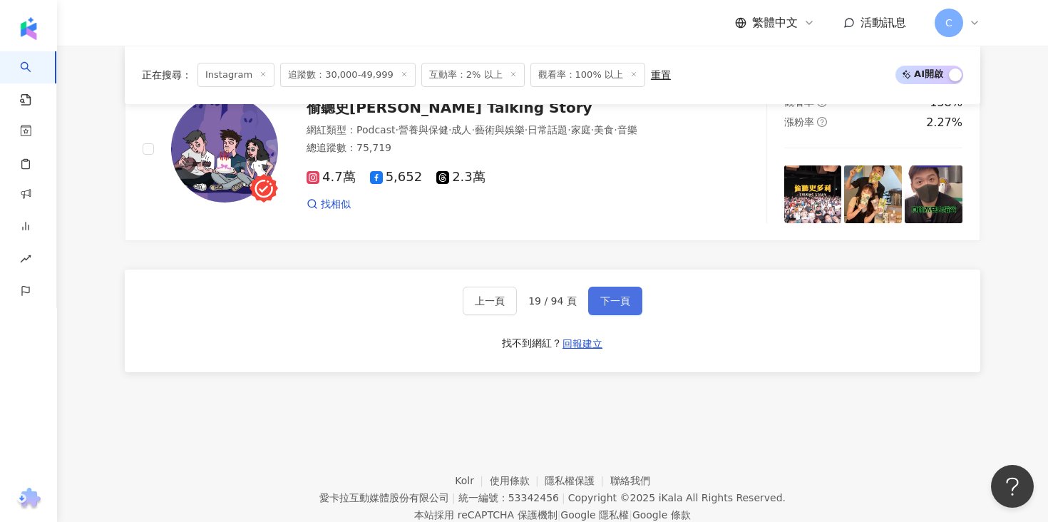
click at [616, 304] on span "下一頁" at bounding box center [615, 300] width 30 height 11
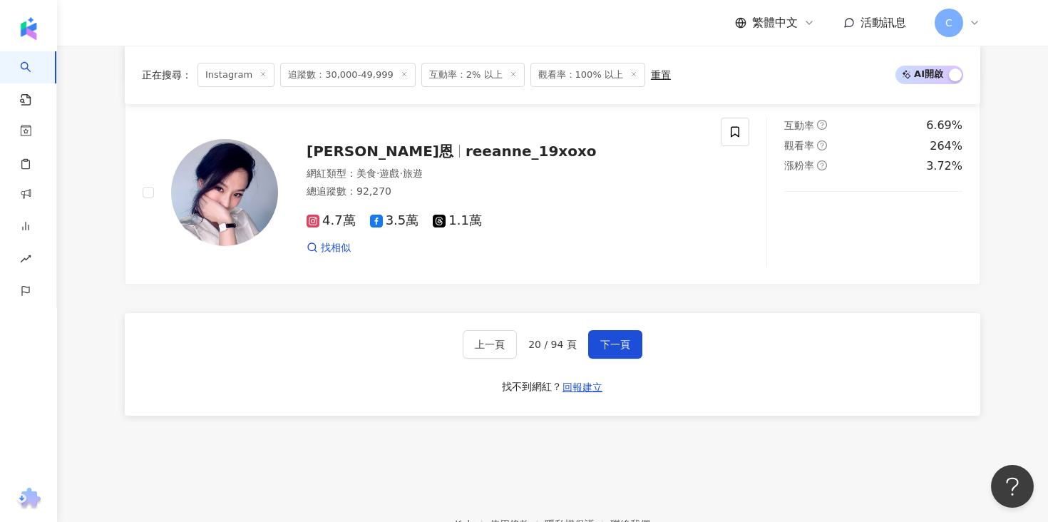
scroll to position [2804, 0]
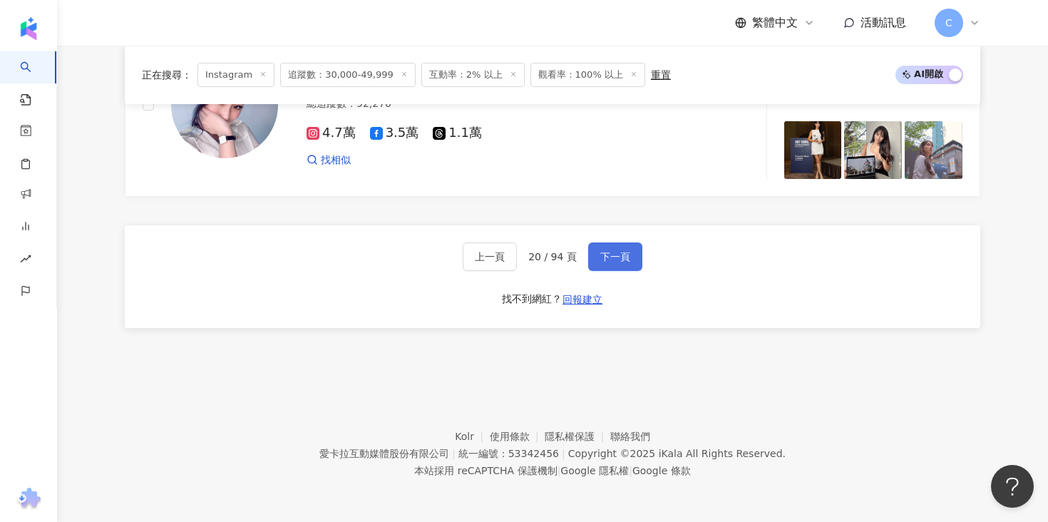
click at [608, 245] on button "下一頁" at bounding box center [615, 256] width 54 height 29
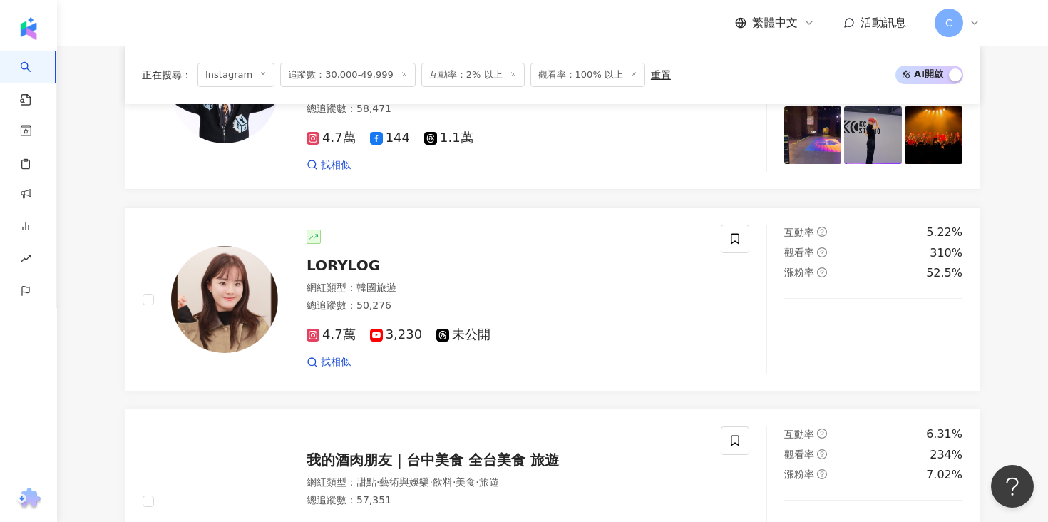
scroll to position [2256, 0]
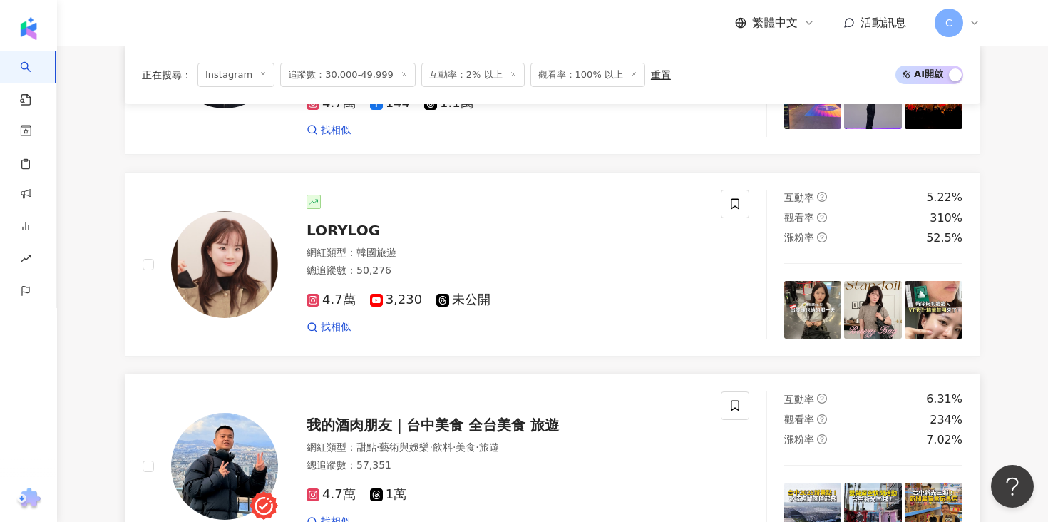
click at [352, 416] on span "我的酒肉朋友｜台中美食 全台美食 旅遊" at bounding box center [433, 424] width 252 height 17
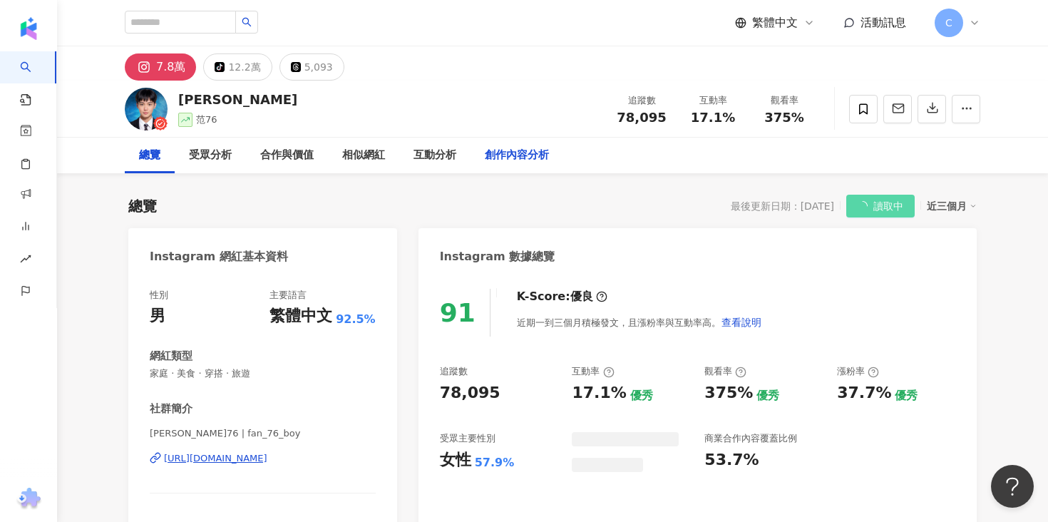
click at [535, 162] on div "創作內容分析" at bounding box center [517, 155] width 64 height 17
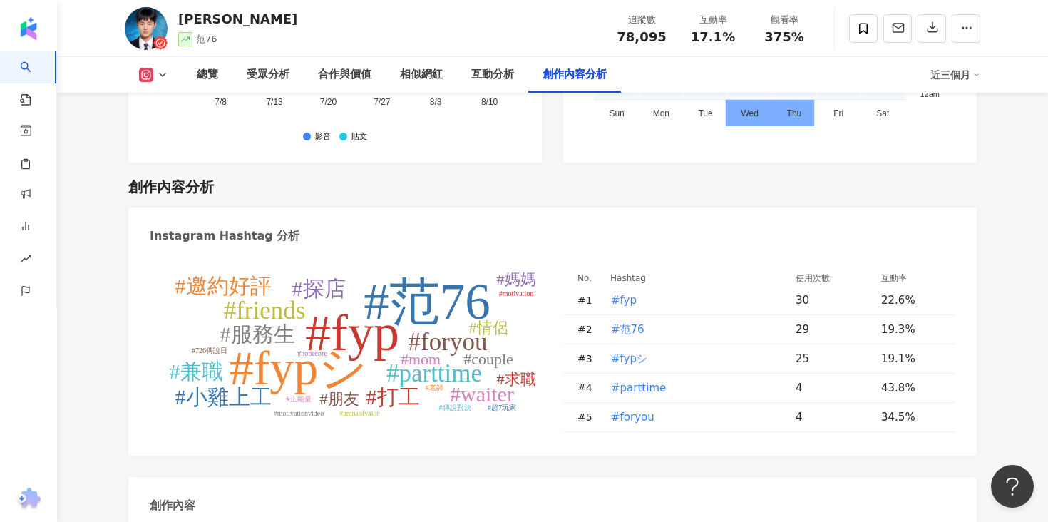
scroll to position [4318, 0]
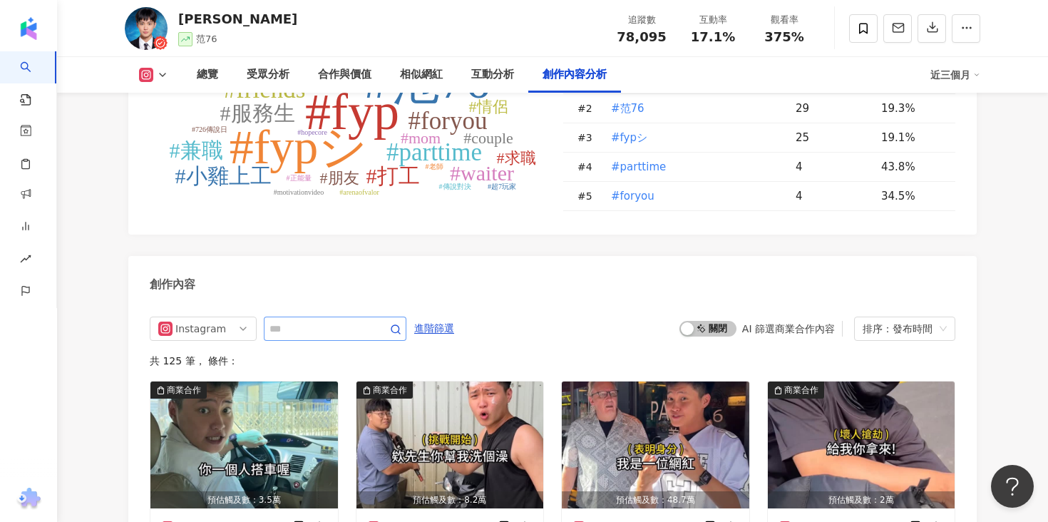
click at [339, 317] on span at bounding box center [335, 329] width 143 height 24
type input "*"
type input "***"
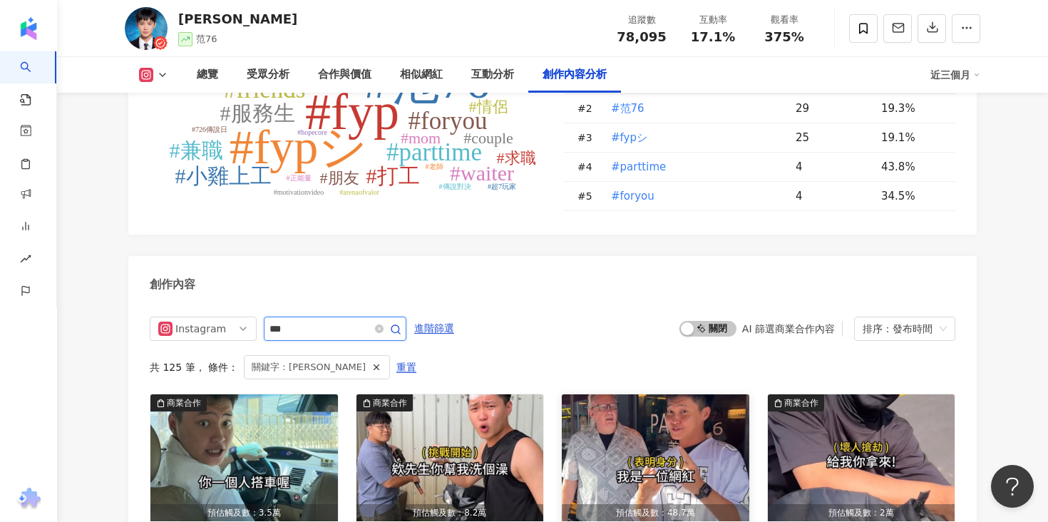
scroll to position [4412, 0]
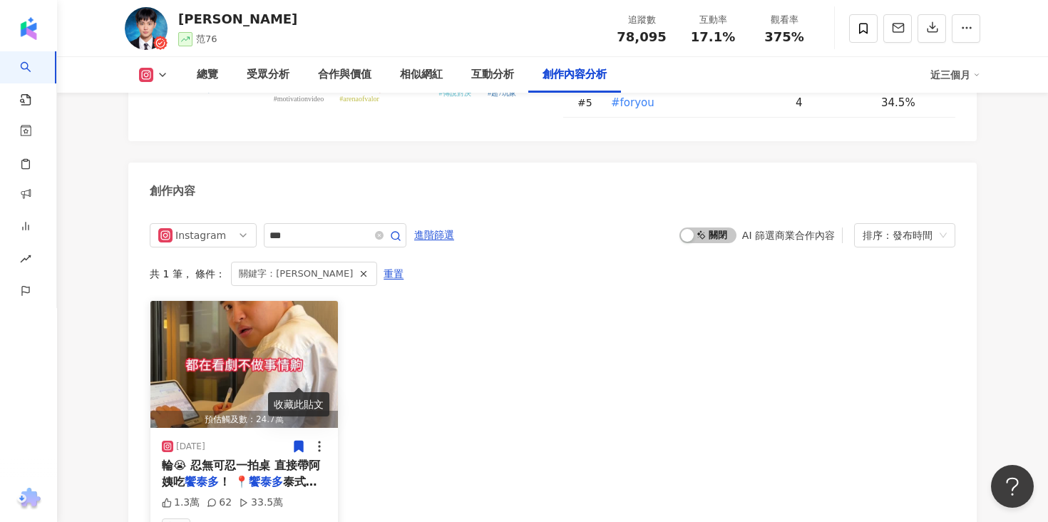
click at [224, 475] on span "！ 📍" at bounding box center [234, 482] width 30 height 14
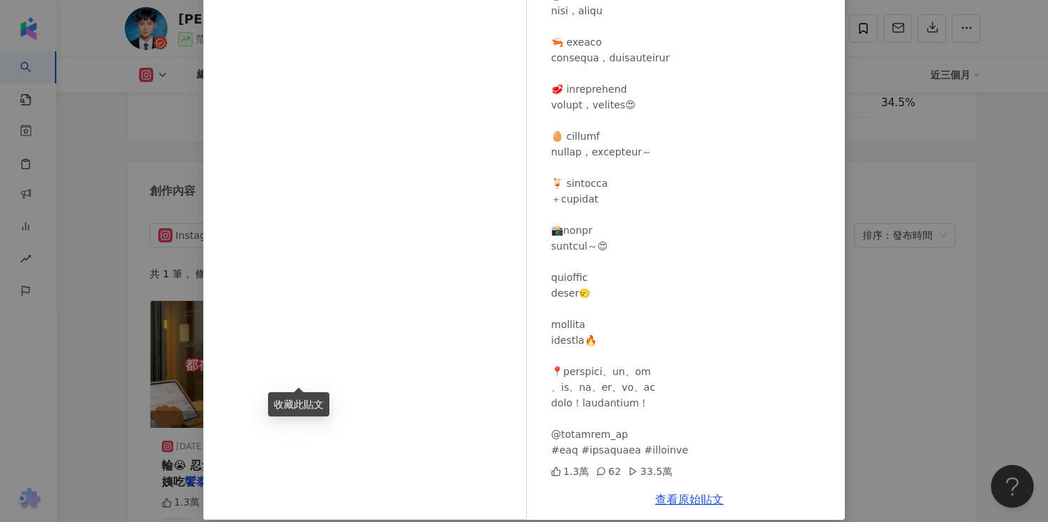
scroll to position [118, 0]
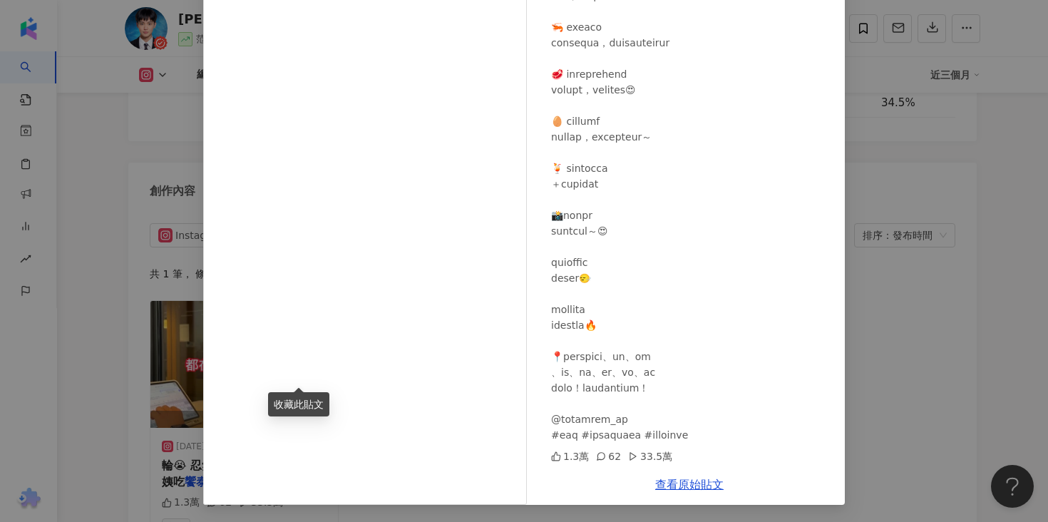
click at [687, 490] on div "查看原始貼文" at bounding box center [689, 484] width 311 height 41
click at [687, 472] on div "查看原始貼文" at bounding box center [689, 484] width 311 height 41
click at [689, 485] on link "查看原始貼文" at bounding box center [689, 485] width 68 height 14
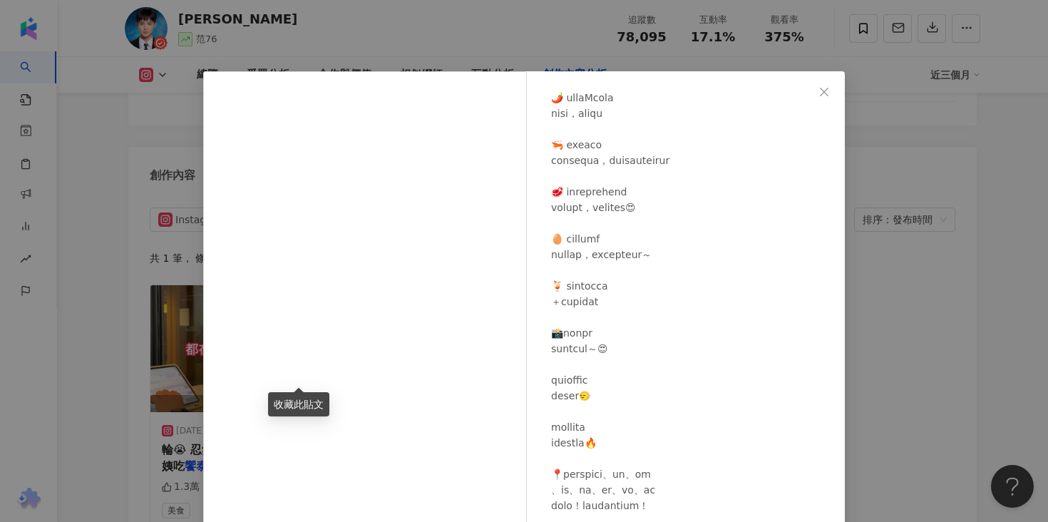
scroll to position [4396, 0]
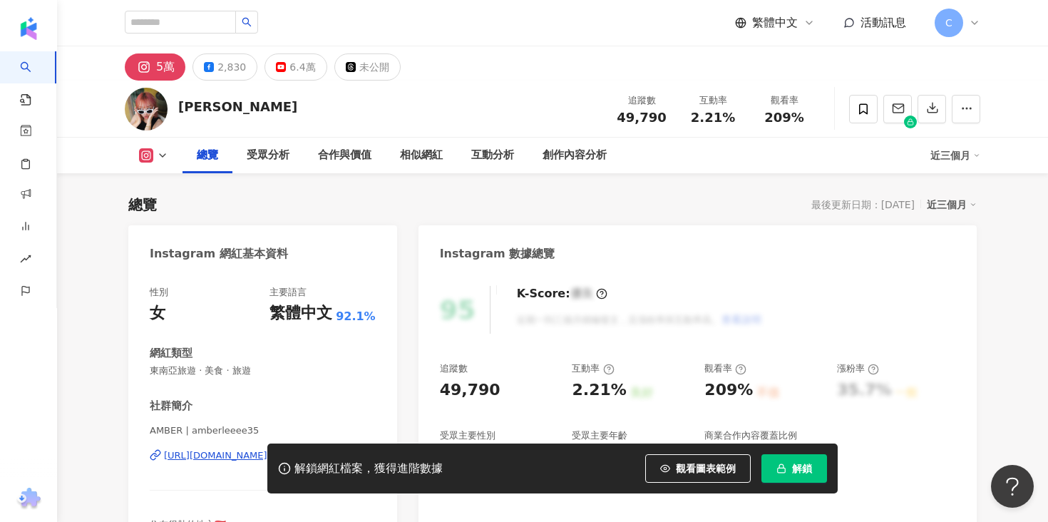
scroll to position [136, 0]
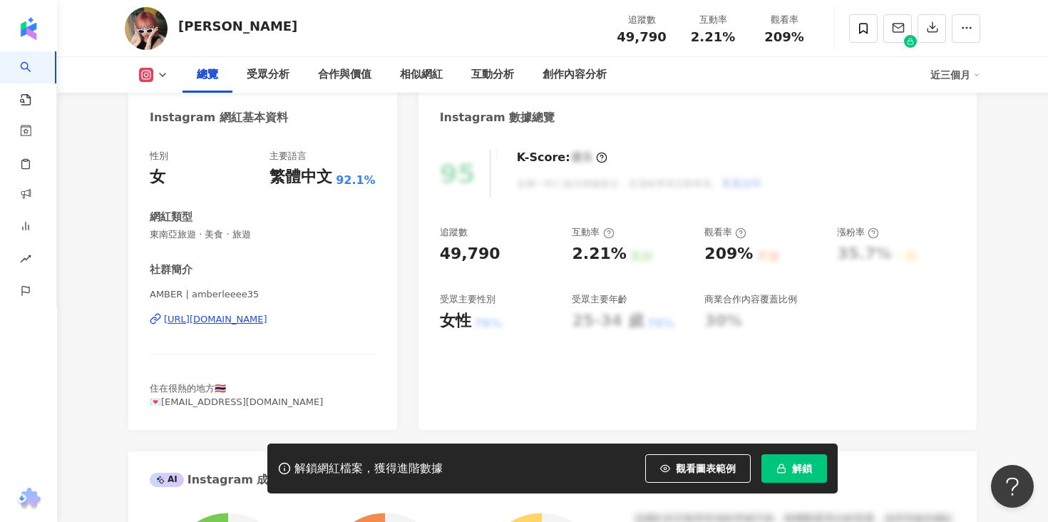
click at [267, 323] on div "https://www.instagram.com/amberleeee35/" at bounding box center [215, 319] width 103 height 13
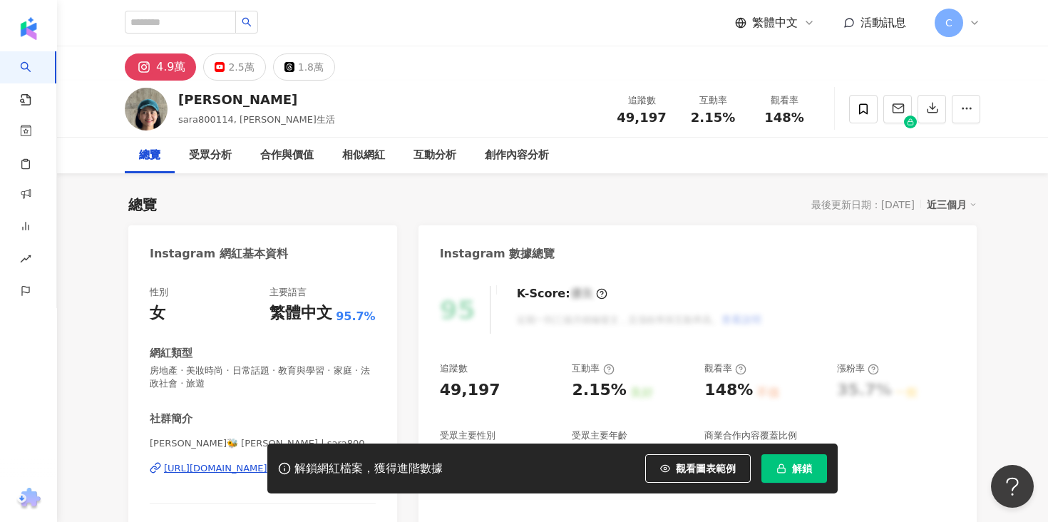
scroll to position [68, 0]
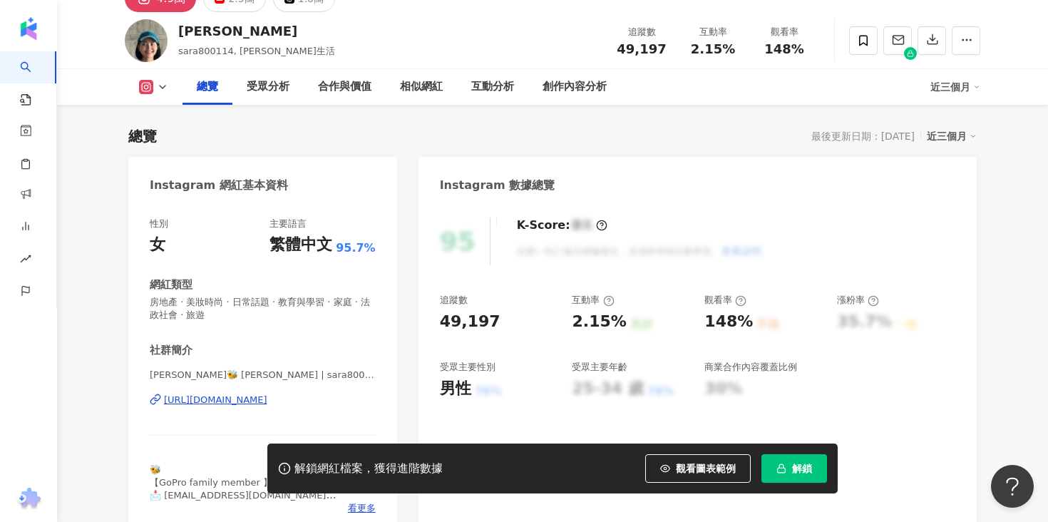
click at [267, 400] on div "https://www.instagram.com/sara800114/" at bounding box center [215, 399] width 103 height 13
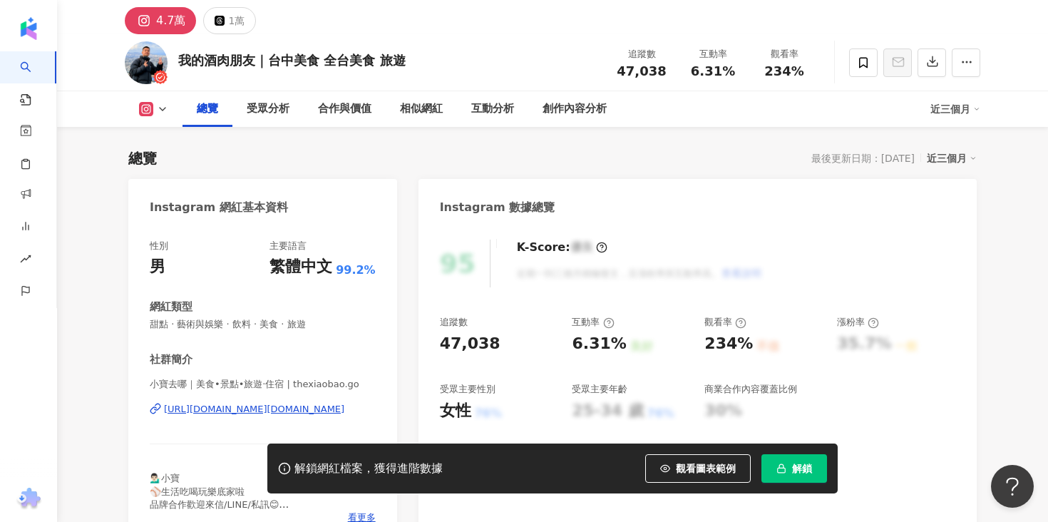
scroll to position [160, 0]
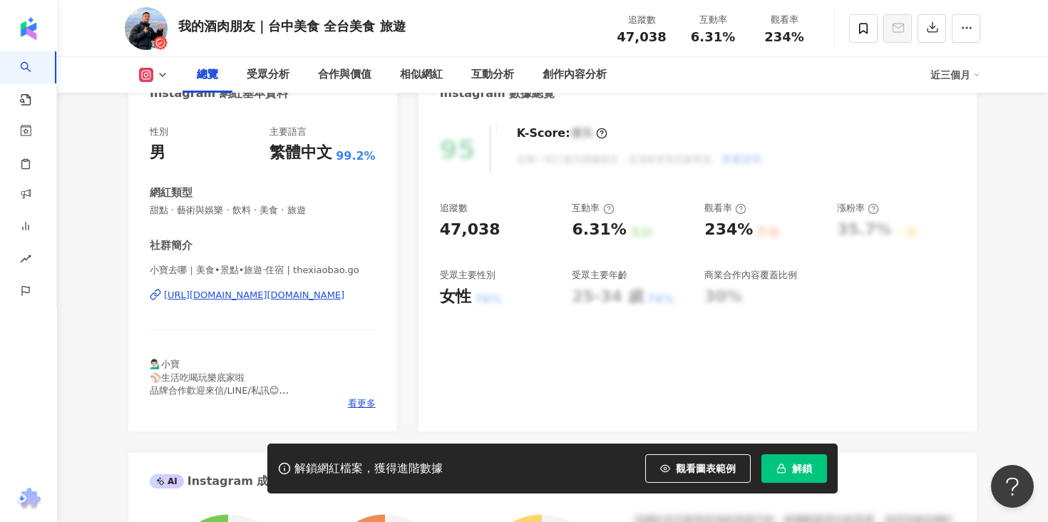
click at [298, 294] on div "[URL][DOMAIN_NAME][DOMAIN_NAME]" at bounding box center [254, 295] width 180 height 13
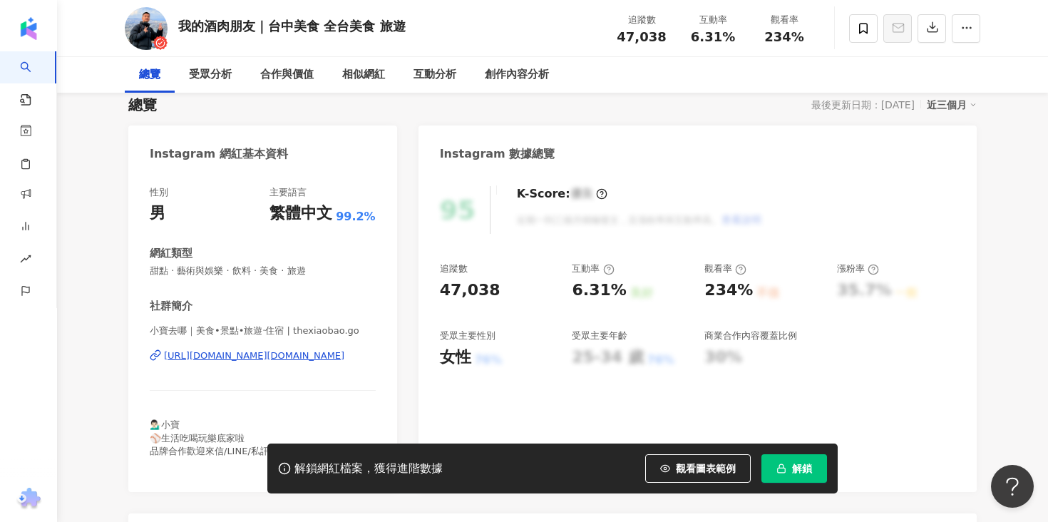
scroll to position [0, 0]
